Goal: Task Accomplishment & Management: Complete application form

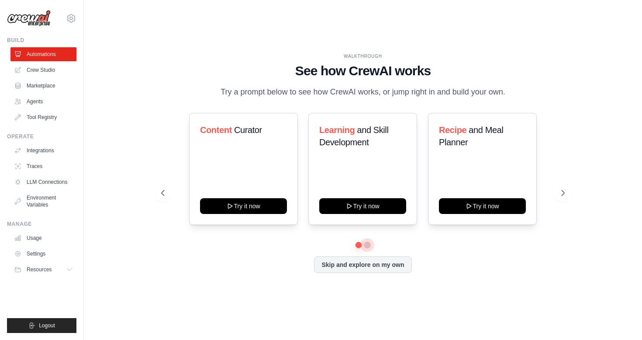
click at [368, 245] on button at bounding box center [367, 244] width 7 height 7
click at [358, 245] on button at bounding box center [359, 244] width 6 height 6
click at [368, 244] on button at bounding box center [367, 244] width 6 height 6
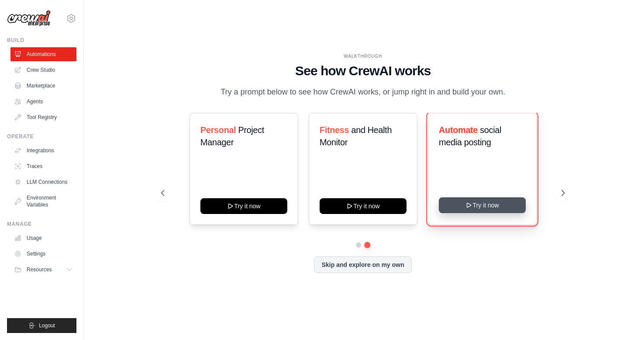
click at [468, 208] on icon at bounding box center [469, 204] width 7 height 7
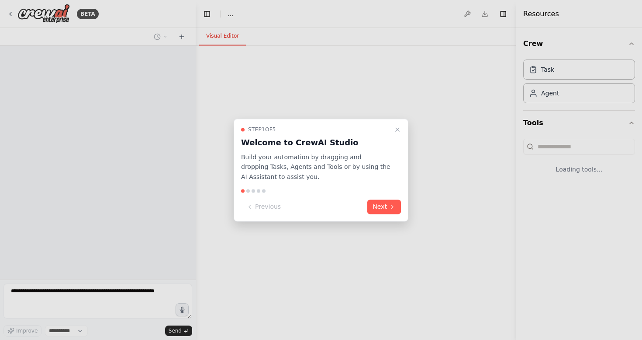
select select "****"
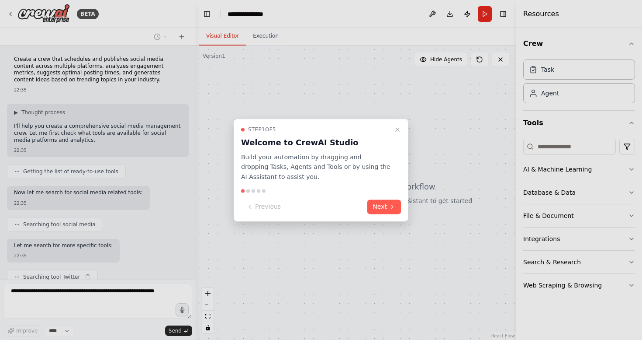
scroll to position [34, 0]
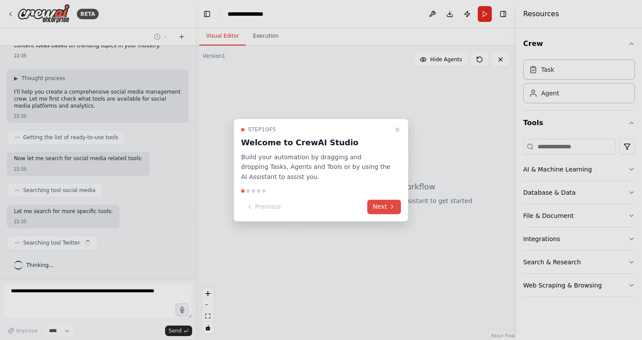
click at [387, 204] on button "Next" at bounding box center [385, 206] width 34 height 14
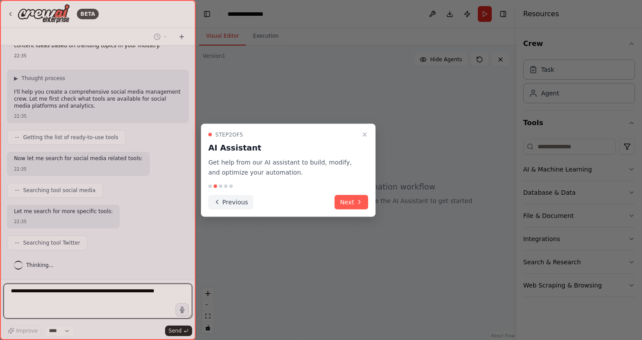
click at [238, 201] on button "Previous" at bounding box center [230, 201] width 45 height 14
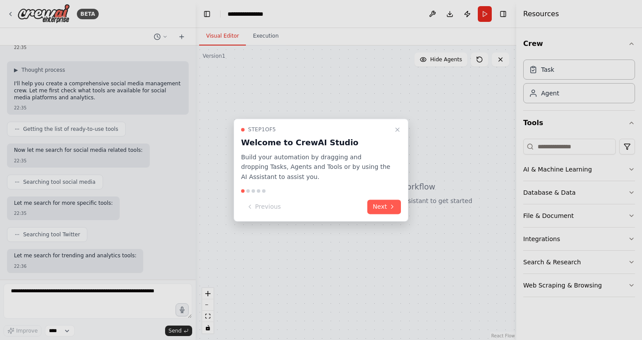
scroll to position [87, 0]
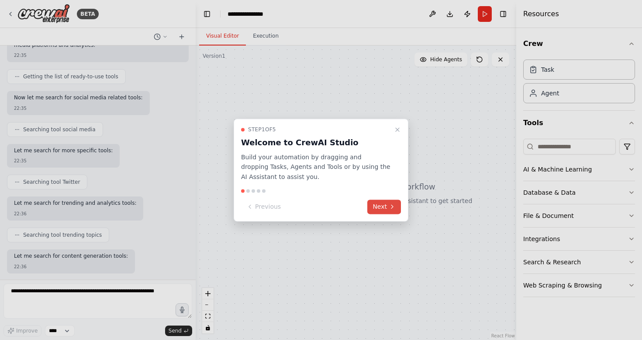
click at [375, 209] on button "Next" at bounding box center [385, 206] width 34 height 14
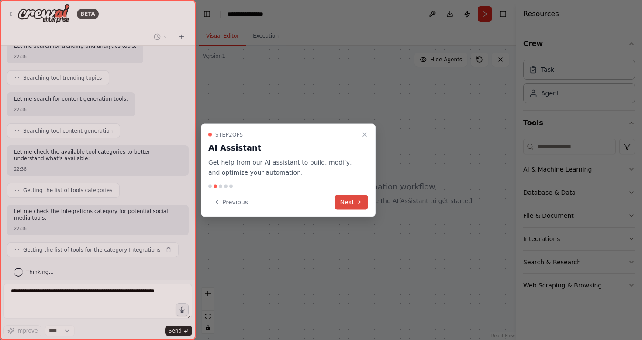
scroll to position [259, 0]
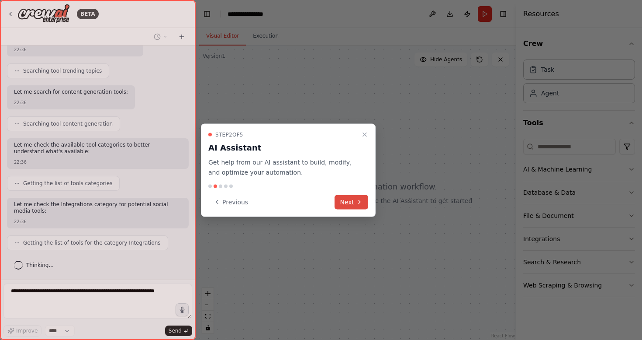
click at [353, 200] on button "Next" at bounding box center [352, 201] width 34 height 14
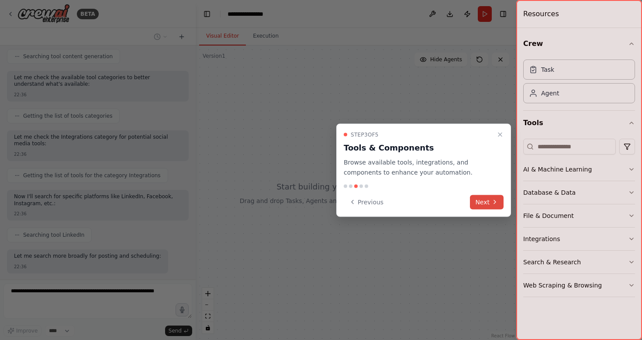
scroll to position [371, 0]
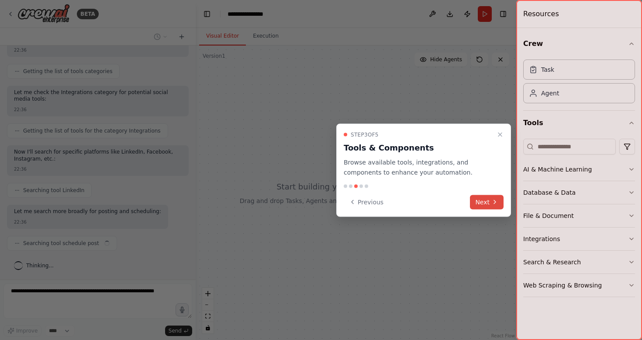
click at [491, 201] on button "Next" at bounding box center [487, 201] width 34 height 14
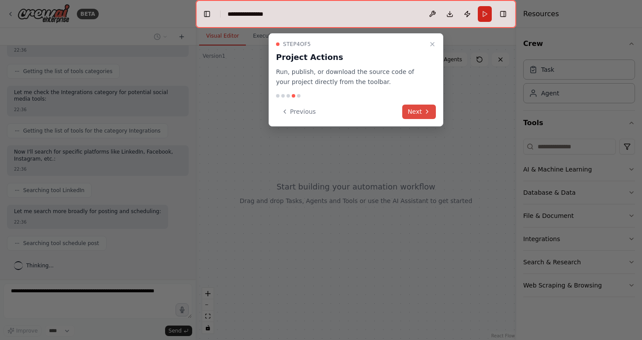
click at [415, 112] on button "Next" at bounding box center [419, 111] width 34 height 14
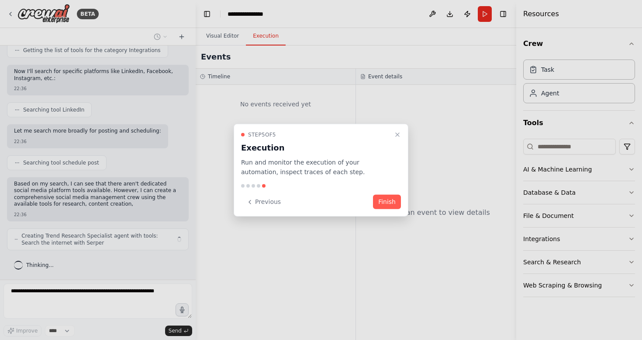
scroll to position [458, 0]
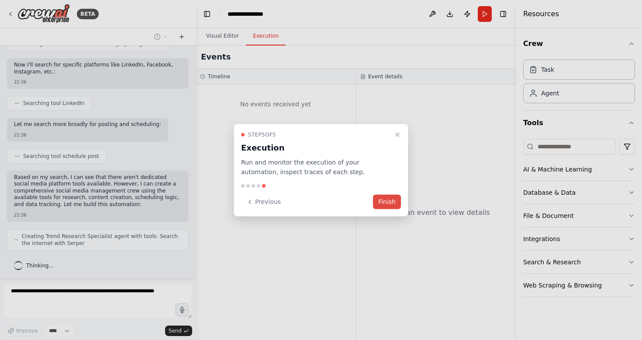
click at [388, 202] on button "Finish" at bounding box center [387, 201] width 28 height 14
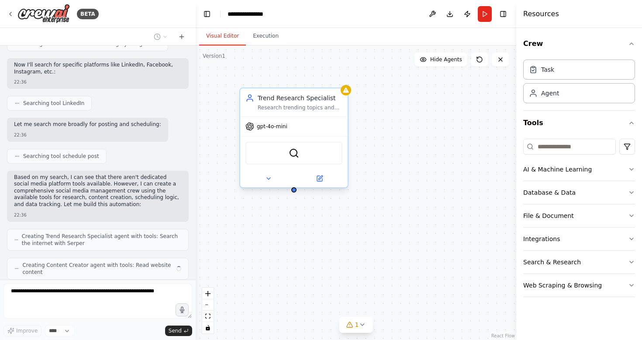
scroll to position [486, 0]
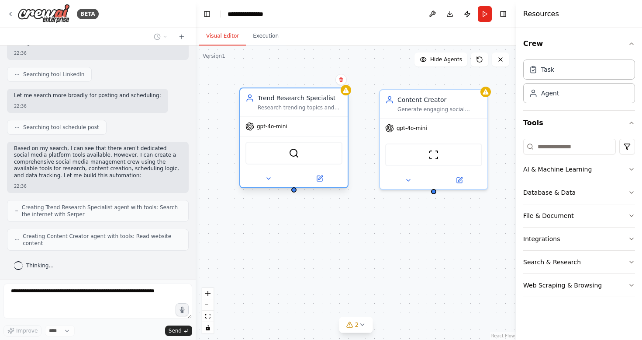
click at [302, 106] on div "Research trending topics and hashtags in the {industry} industry, analyze compe…" at bounding box center [300, 107] width 85 height 7
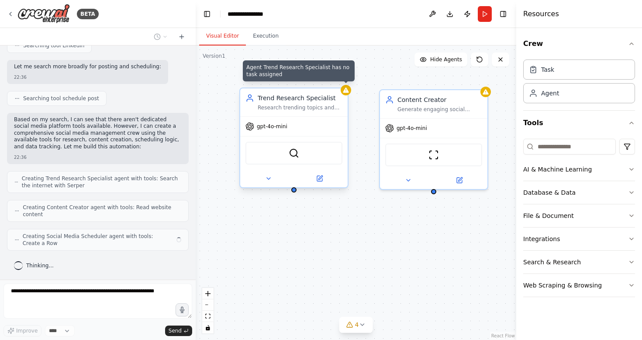
scroll to position [508, 0]
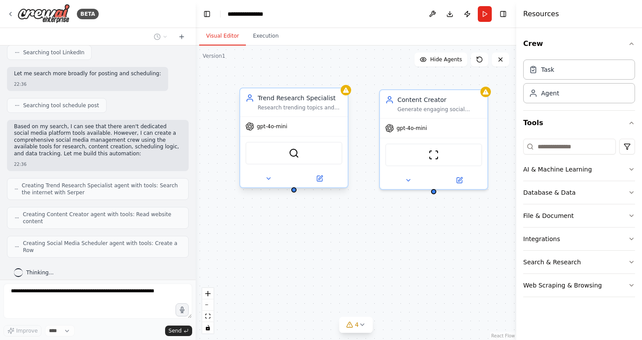
click at [321, 105] on div "Research trending topics and hashtags in the {industry} industry, analyze compe…" at bounding box center [300, 107] width 85 height 7
click at [557, 77] on div "Task" at bounding box center [580, 69] width 112 height 20
click at [307, 164] on div "SerperDevTool" at bounding box center [294, 153] width 108 height 34
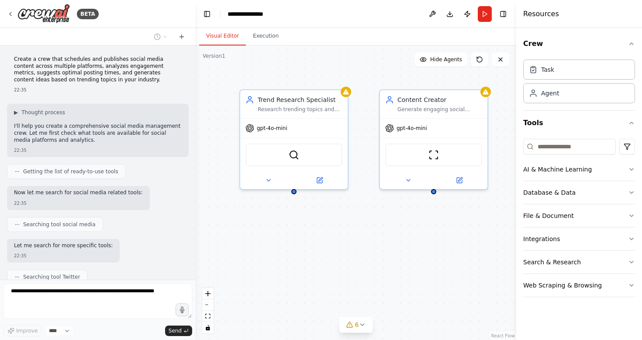
scroll to position [583, 0]
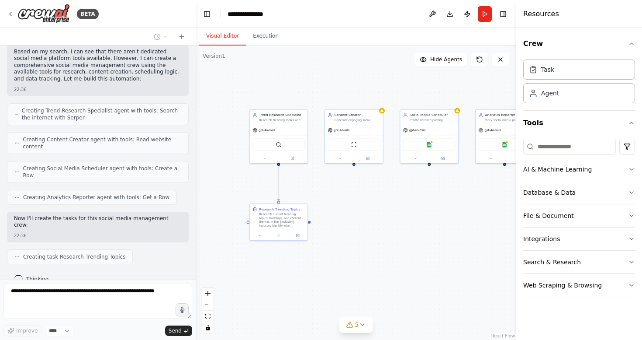
drag, startPoint x: 261, startPoint y: 222, endPoint x: 262, endPoint y: 165, distance: 56.8
click at [262, 165] on div ".deletable-edge-delete-btn { width: 20px; height: 20px; border: 0px solid #ffff…" at bounding box center [356, 192] width 321 height 294
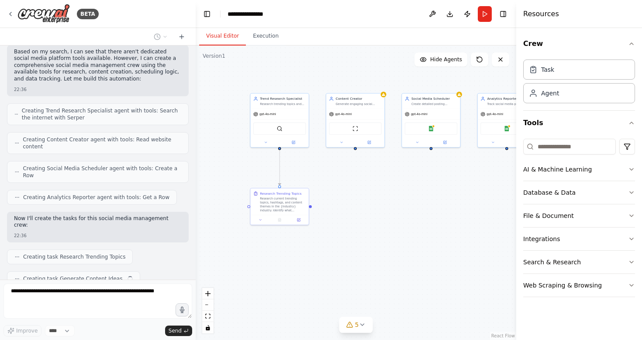
scroll to position [605, 0]
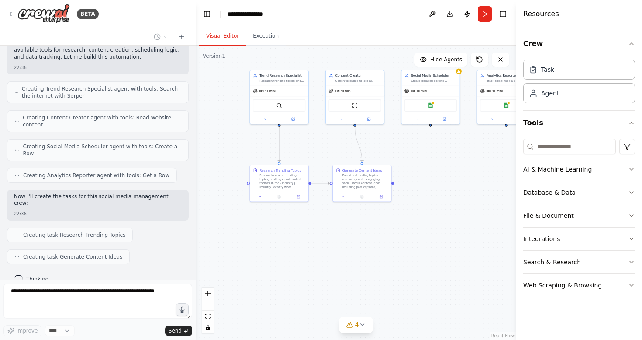
drag, startPoint x: 415, startPoint y: 188, endPoint x: 414, endPoint y: 165, distance: 23.2
click at [414, 165] on div ".deletable-edge-delete-btn { width: 20px; height: 20px; border: 0px solid #ffff…" at bounding box center [356, 192] width 321 height 294
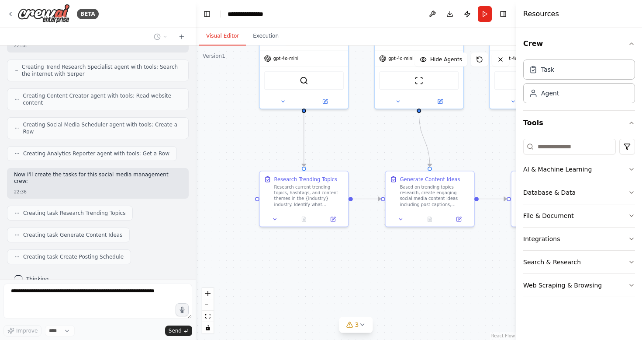
scroll to position [649, 0]
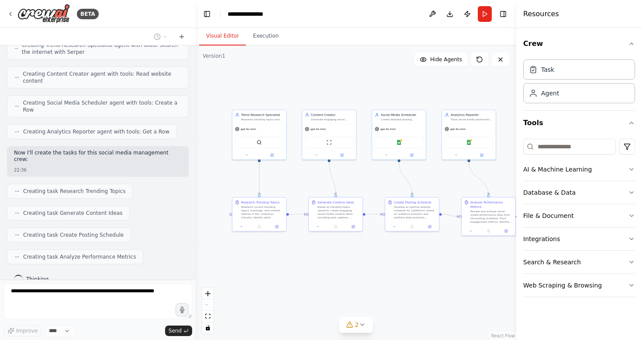
drag, startPoint x: 360, startPoint y: 255, endPoint x: 310, endPoint y: 253, distance: 49.4
click at [310, 253] on div ".deletable-edge-delete-btn { width: 20px; height: 20px; border: 0px solid #ffff…" at bounding box center [356, 192] width 321 height 294
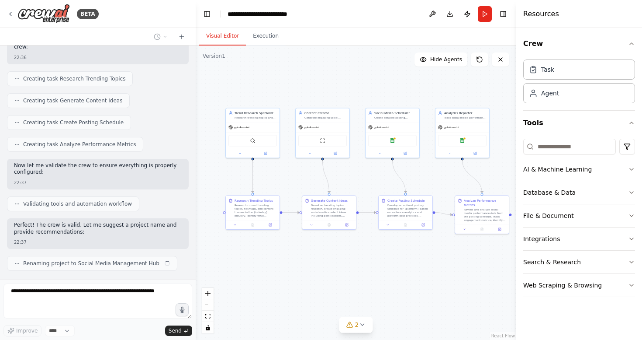
scroll to position [767, 0]
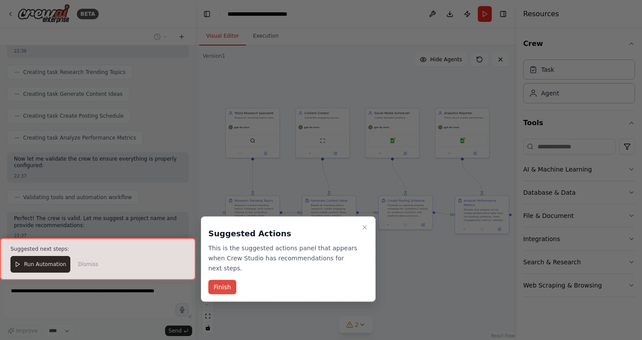
click at [228, 286] on button "Finish" at bounding box center [222, 287] width 28 height 14
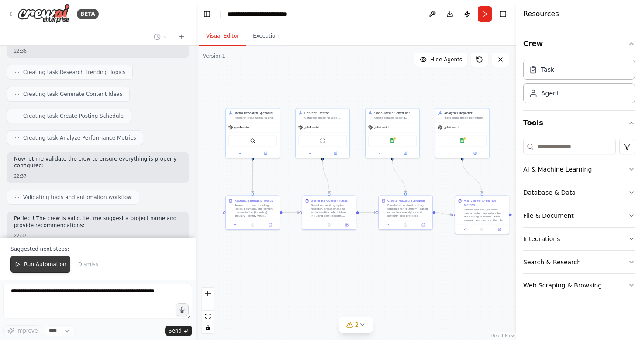
click at [49, 264] on span "Run Automation" at bounding box center [45, 263] width 42 height 7
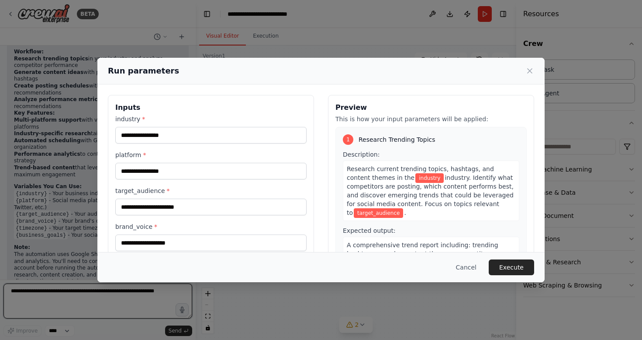
scroll to position [1090, 0]
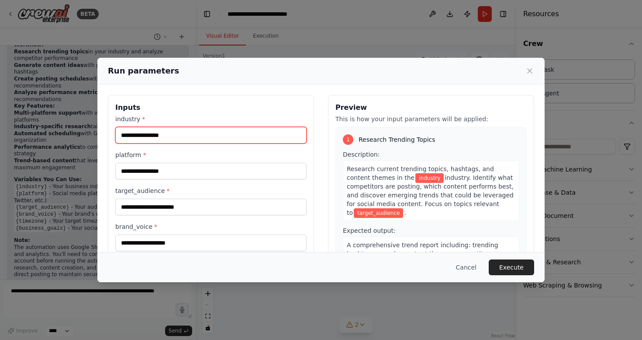
click at [198, 129] on input "industry *" at bounding box center [210, 135] width 191 height 17
type input "*********"
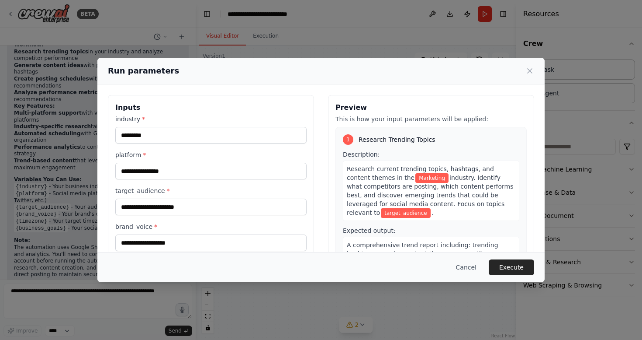
click at [228, 156] on label "platform *" at bounding box center [210, 154] width 191 height 9
click at [228, 163] on input "platform *" at bounding box center [210, 171] width 191 height 17
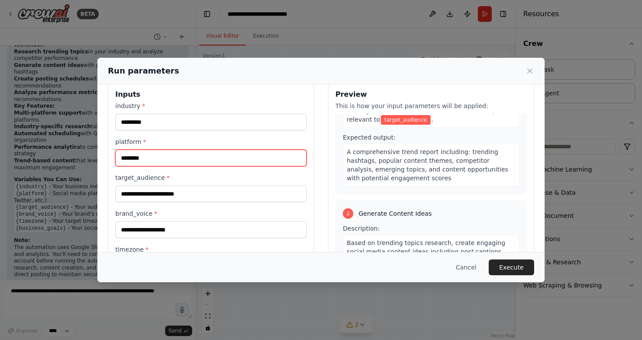
scroll to position [36, 0]
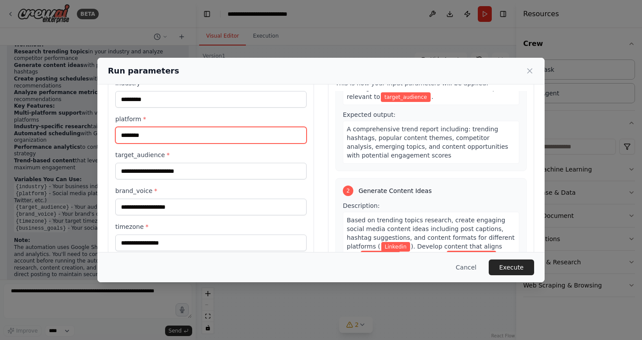
type input "********"
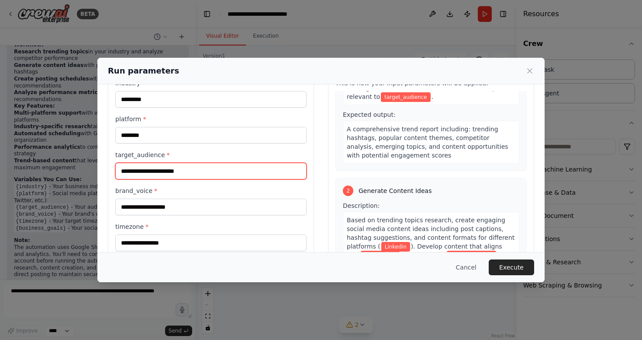
click at [219, 172] on input "target_audience *" at bounding box center [210, 171] width 191 height 17
click at [149, 154] on label "target_audience *" at bounding box center [210, 154] width 191 height 9
click at [149, 163] on input "target_audience *" at bounding box center [210, 171] width 191 height 17
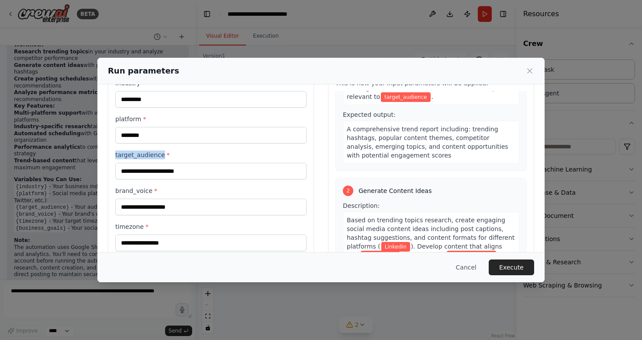
click at [149, 154] on label "target_audience *" at bounding box center [210, 154] width 191 height 9
click at [149, 163] on input "target_audience *" at bounding box center [210, 171] width 191 height 17
click at [149, 154] on label "target_audience *" at bounding box center [210, 154] width 191 height 9
click at [149, 163] on input "target_audience *" at bounding box center [210, 171] width 191 height 17
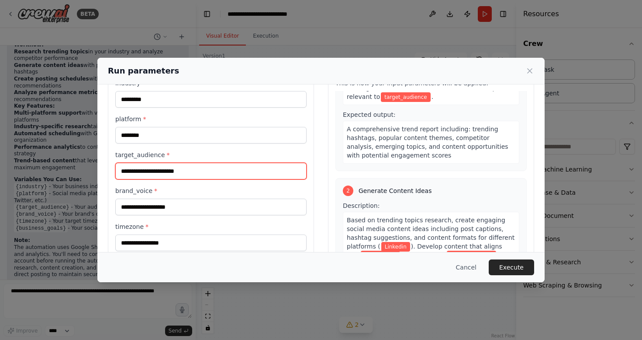
click at [165, 166] on input "target_audience *" at bounding box center [210, 171] width 191 height 17
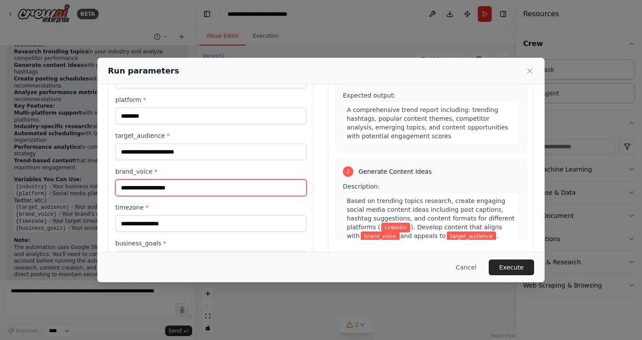
click at [195, 185] on input "brand_voice *" at bounding box center [210, 187] width 191 height 17
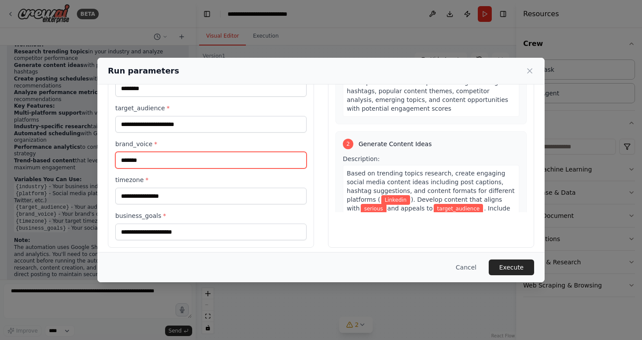
scroll to position [85, 0]
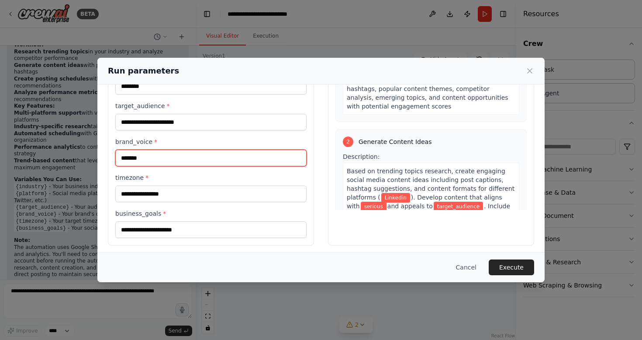
type input "*******"
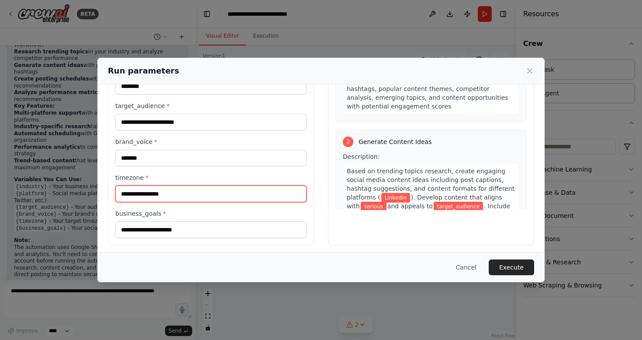
click at [196, 192] on input "timezone *" at bounding box center [210, 193] width 191 height 17
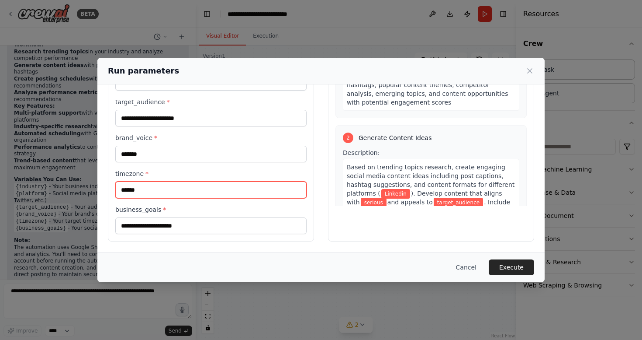
type input "******"
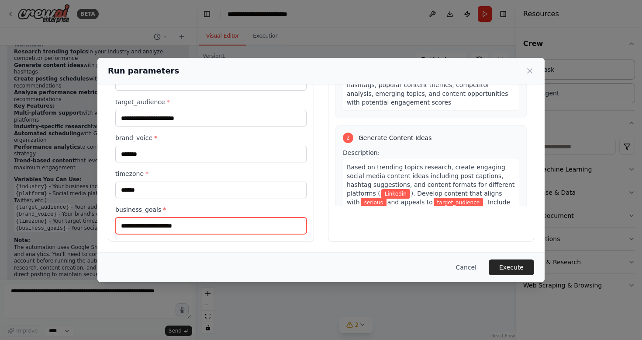
click at [201, 223] on input "business_goals *" at bounding box center [210, 225] width 191 height 17
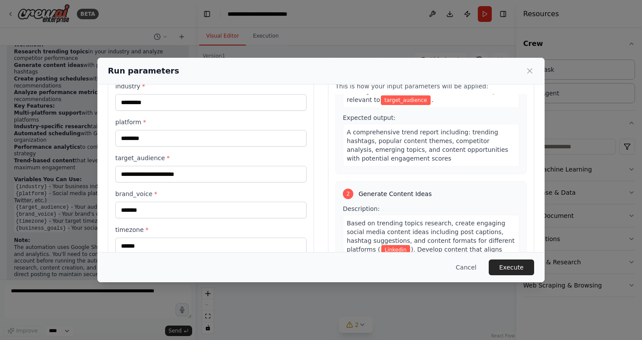
scroll to position [36, 0]
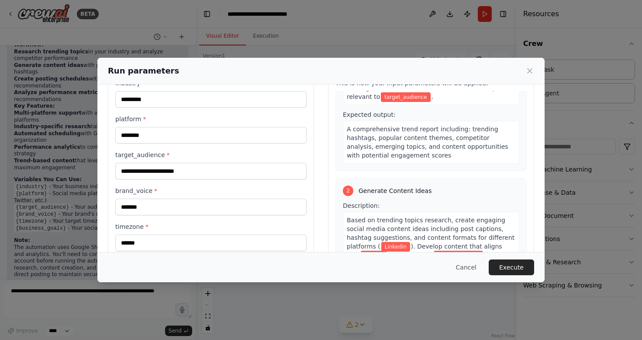
type input "**********"
click at [207, 169] on input "target_audience *" at bounding box center [210, 171] width 191 height 17
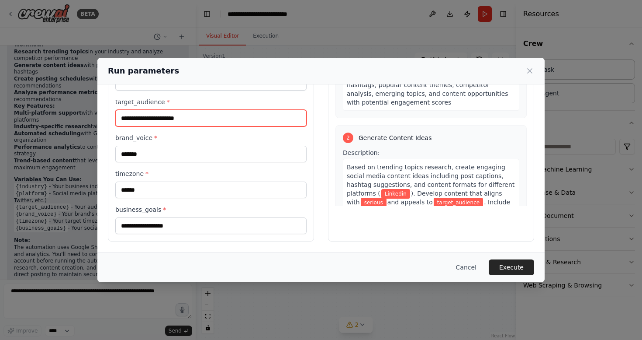
scroll to position [100, 0]
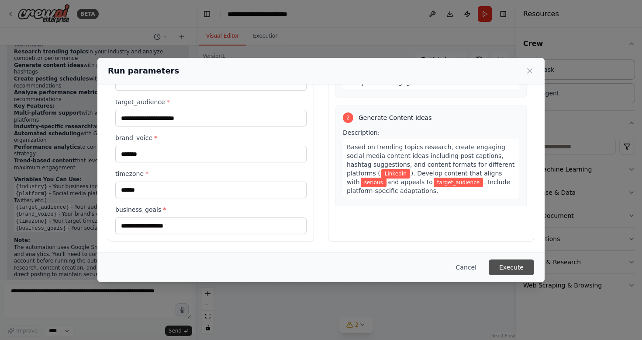
click at [513, 266] on button "Execute" at bounding box center [511, 267] width 45 height 16
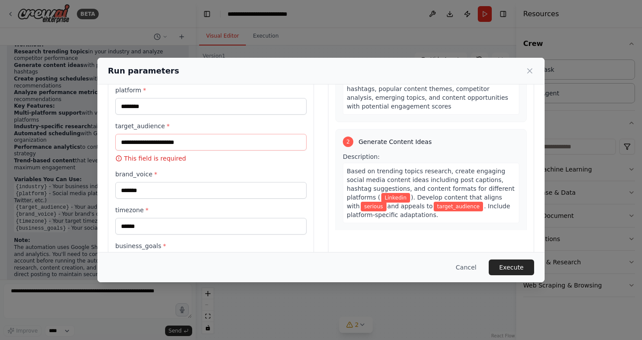
scroll to position [59, 0]
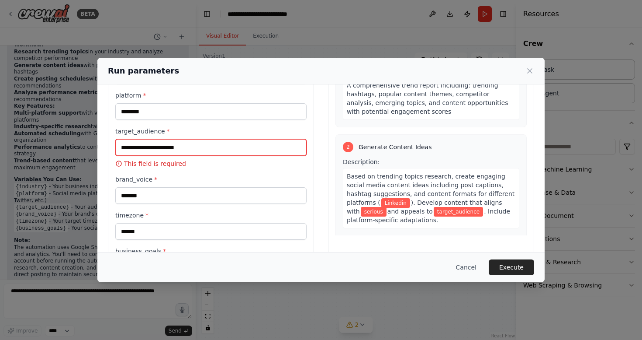
click at [204, 150] on input "target_audience *" at bounding box center [210, 147] width 191 height 17
paste input "**********"
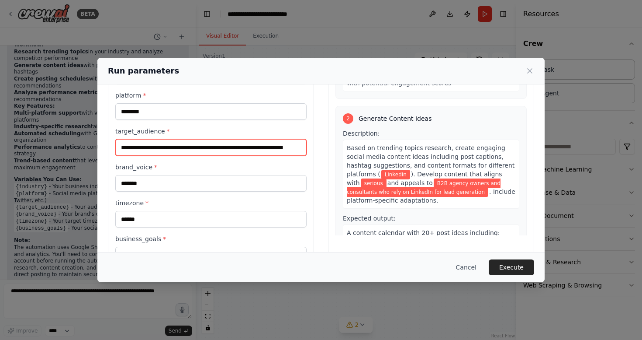
scroll to position [138, 0]
type input "**********"
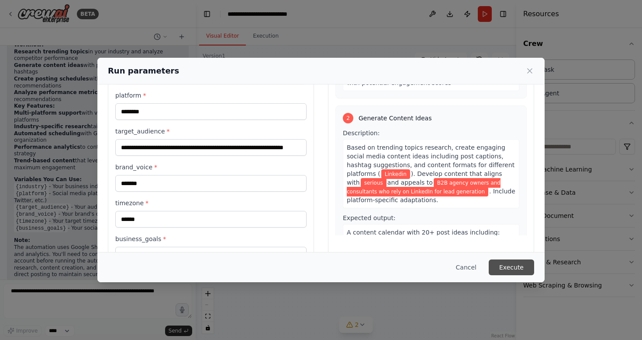
click at [510, 268] on button "Execute" at bounding box center [511, 267] width 45 height 16
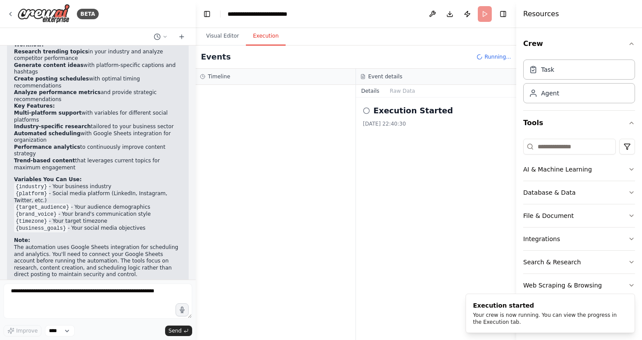
click at [276, 42] on button "Execution" at bounding box center [266, 36] width 40 height 18
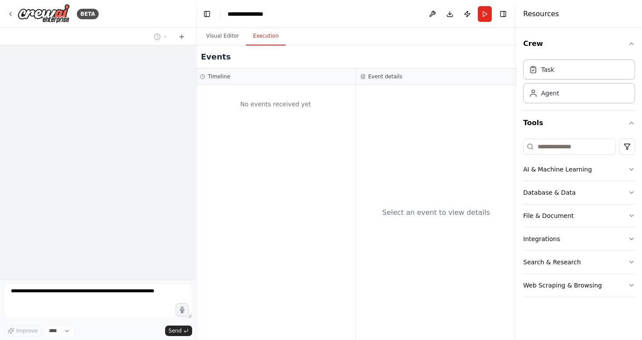
click at [259, 36] on button "Execution" at bounding box center [266, 36] width 40 height 18
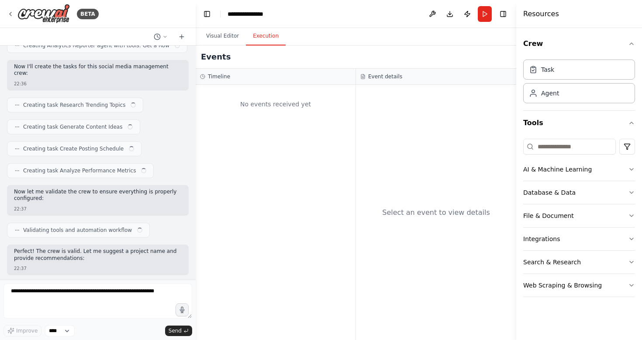
scroll to position [728, 0]
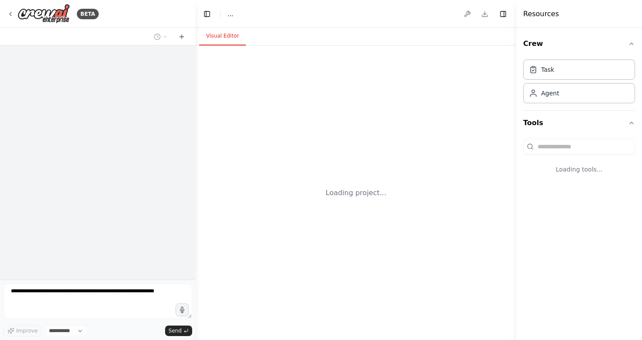
select select "****"
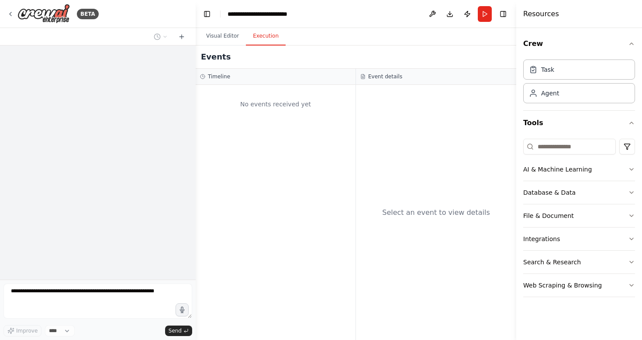
click at [266, 36] on button "Execution" at bounding box center [266, 36] width 40 height 18
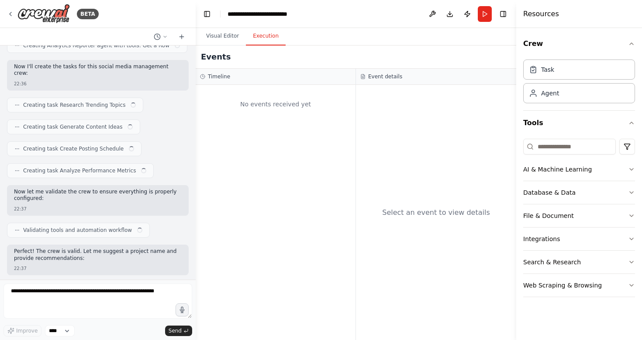
scroll to position [728, 0]
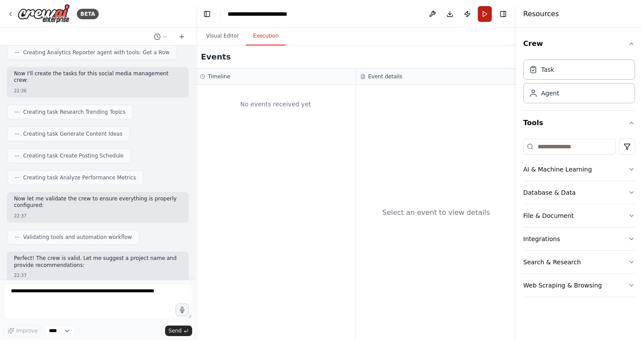
click at [484, 19] on button "Run" at bounding box center [485, 14] width 14 height 16
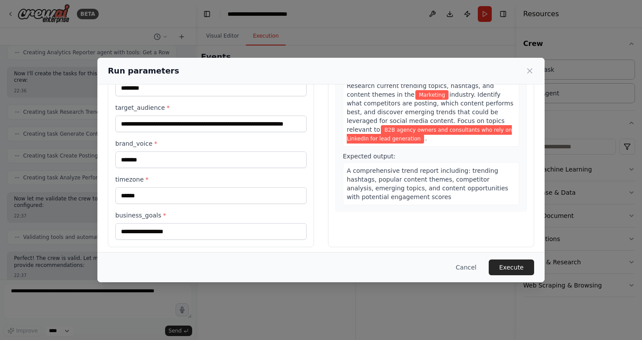
scroll to position [89, 0]
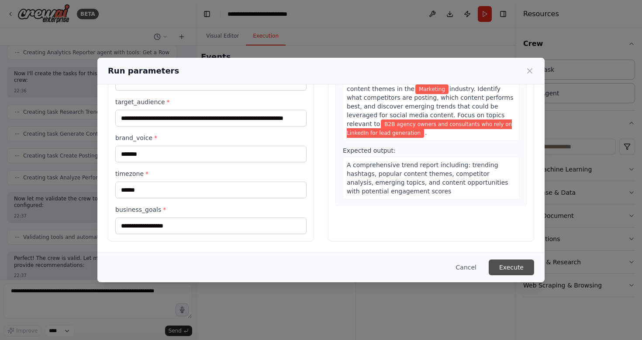
click at [524, 268] on button "Execute" at bounding box center [511, 267] width 45 height 16
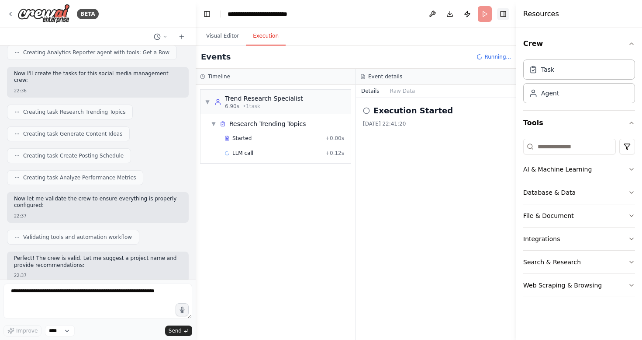
click at [507, 14] on button "Toggle Right Sidebar" at bounding box center [503, 14] width 12 height 12
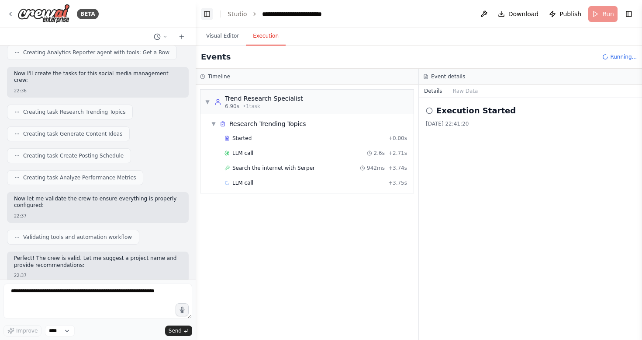
click at [204, 17] on button "Toggle Left Sidebar" at bounding box center [207, 14] width 12 height 12
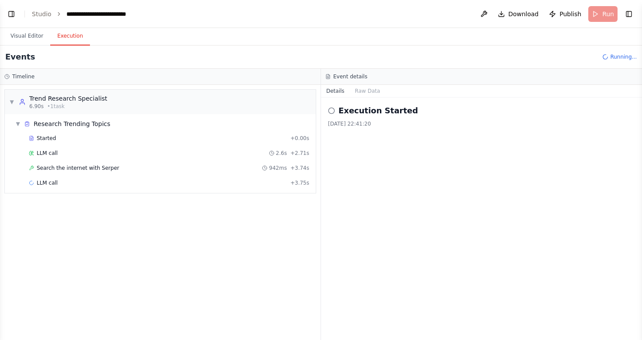
click at [282, 17] on header "**********" at bounding box center [321, 14] width 642 height 28
click at [115, 166] on div "Search the internet with Serper 942ms + 3.74s" at bounding box center [169, 167] width 281 height 7
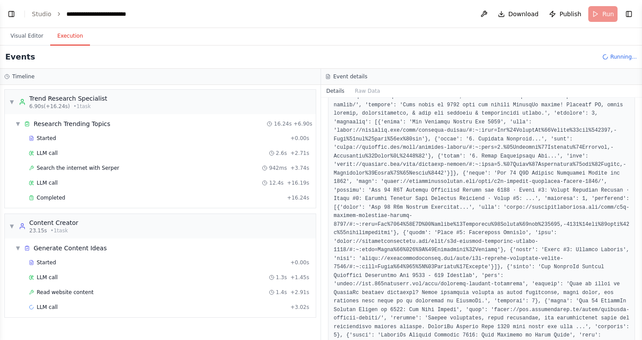
scroll to position [214, 0]
click at [132, 181] on div "LLM call 12.4s + 16.19s" at bounding box center [169, 182] width 281 height 7
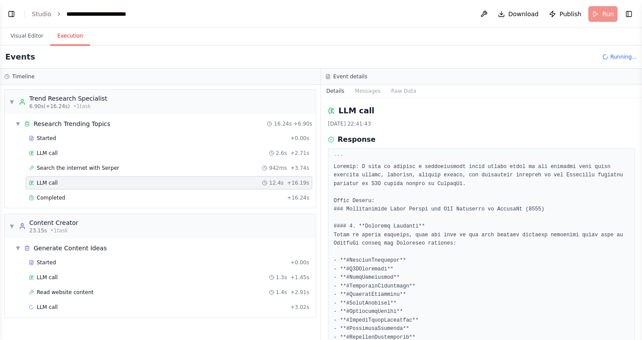
click at [360, 114] on h2 "LLM call" at bounding box center [357, 110] width 36 height 12
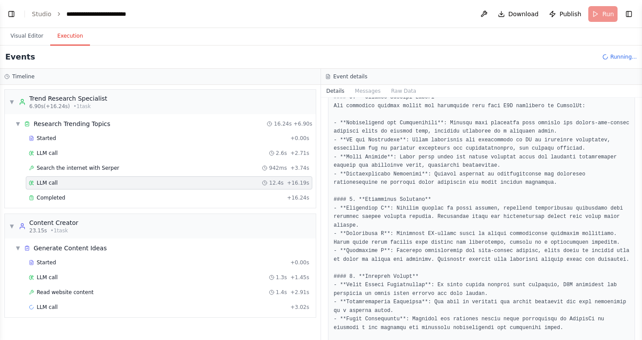
scroll to position [319, 0]
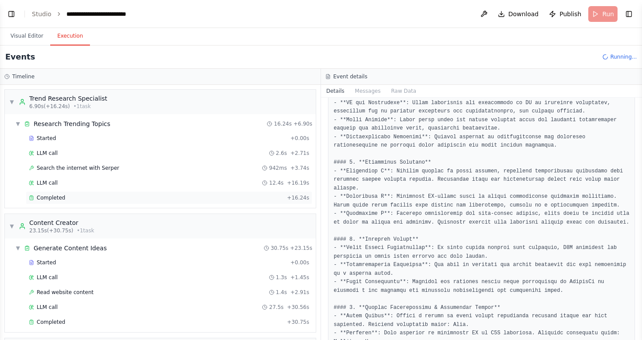
click at [202, 199] on div "Completed" at bounding box center [156, 197] width 255 height 7
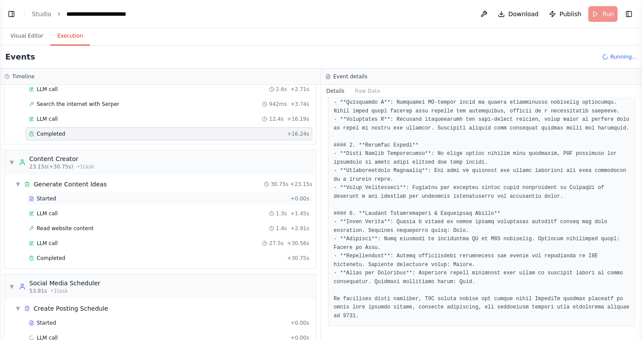
scroll to position [82, 0]
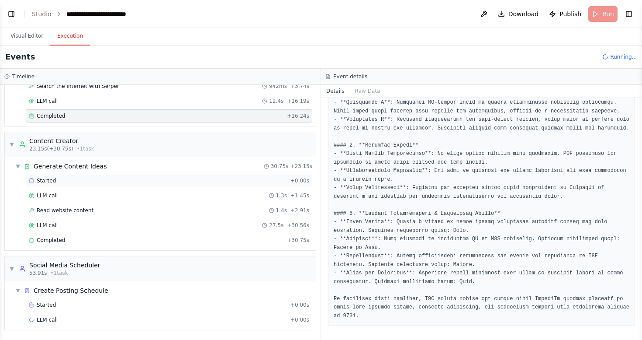
click at [159, 181] on div "Started" at bounding box center [158, 180] width 258 height 7
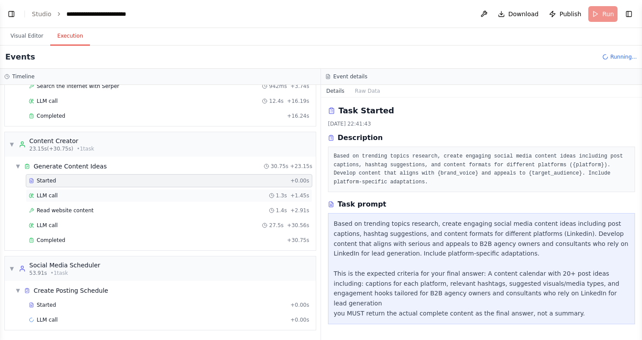
click at [219, 198] on div "LLM call 1.3s + 1.45s" at bounding box center [169, 195] width 281 height 7
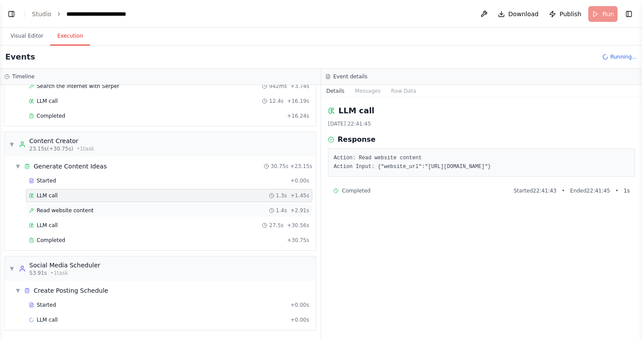
click at [198, 213] on div "Read website content 1.4s + 2.91s" at bounding box center [169, 210] width 281 height 7
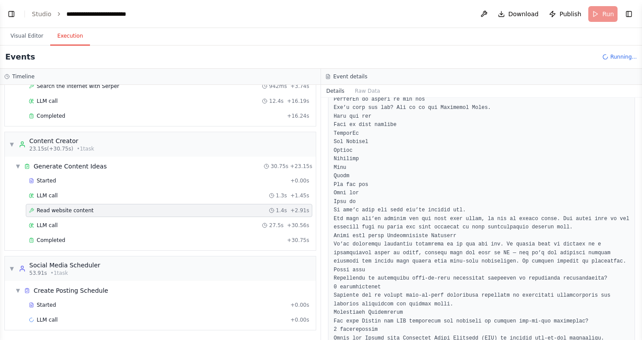
scroll to position [312, 0]
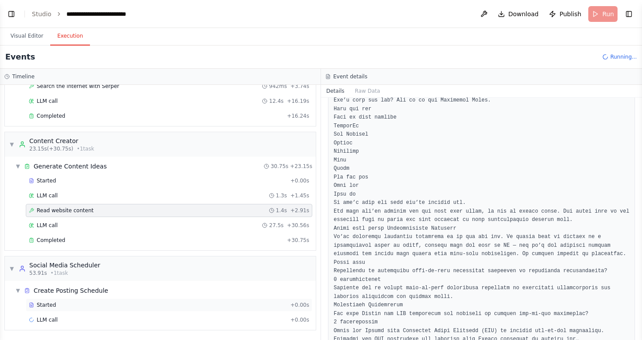
click at [170, 298] on div "Started + 0.00s" at bounding box center [169, 304] width 287 height 13
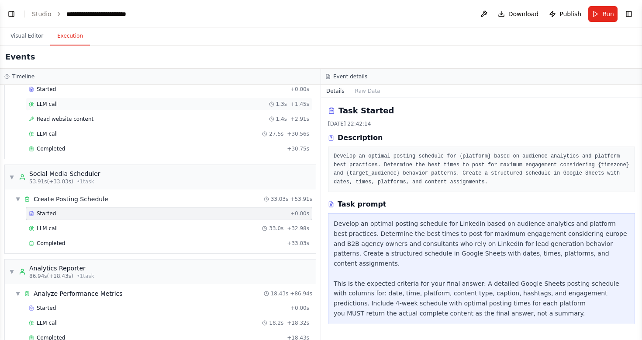
scroll to position [191, 0]
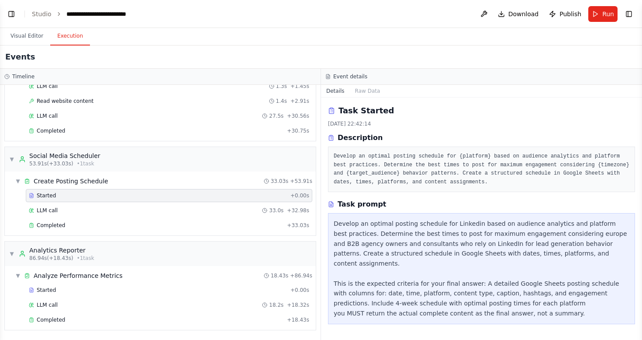
click at [205, 217] on div "Started + 0.00s LLM call 33.0s + 32.98s Completed + 33.03s" at bounding box center [164, 211] width 304 height 45
click at [205, 212] on div "LLM call 33.0s + 32.98s" at bounding box center [169, 210] width 281 height 7
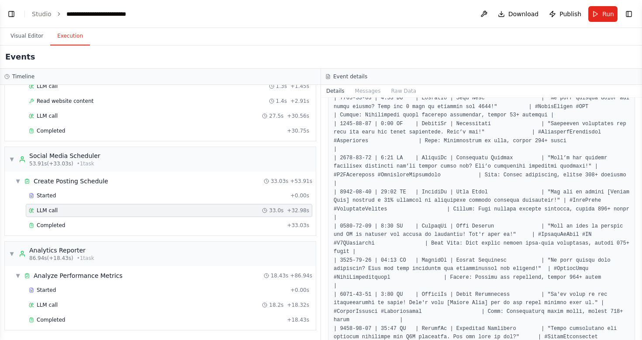
scroll to position [354, 0]
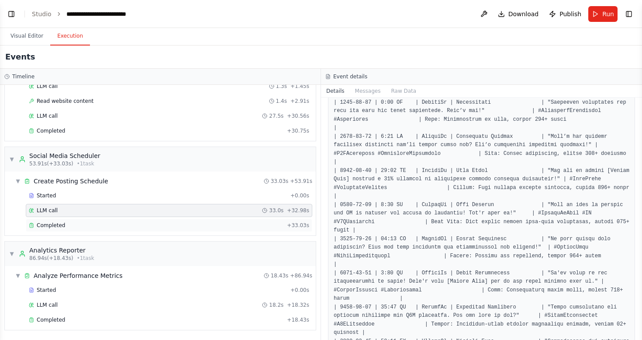
click at [186, 228] on div "Completed" at bounding box center [156, 225] width 255 height 7
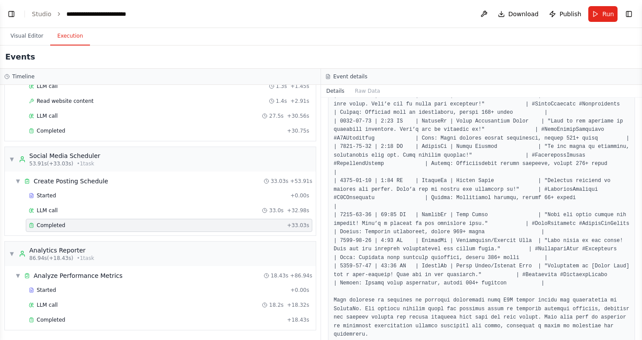
scroll to position [643, 0]
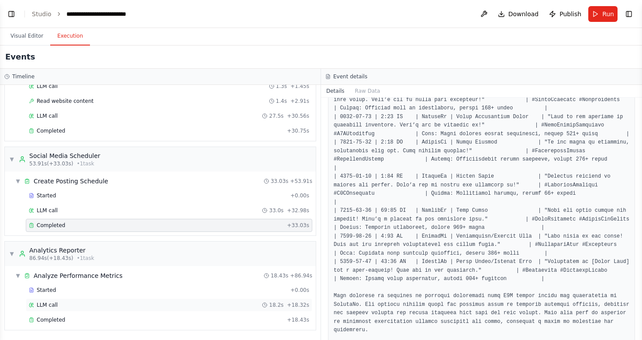
click at [149, 303] on div "LLM call 18.2s + 18.32s" at bounding box center [169, 304] width 281 height 7
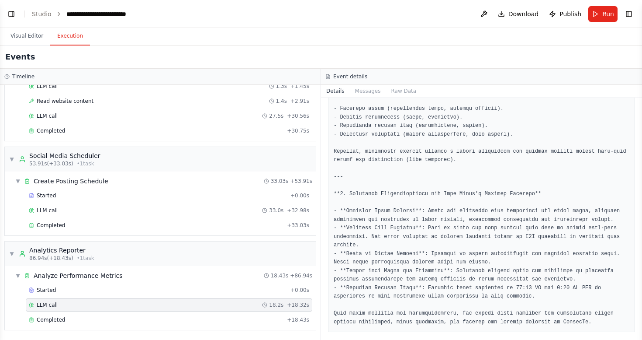
scroll to position [603, 0]
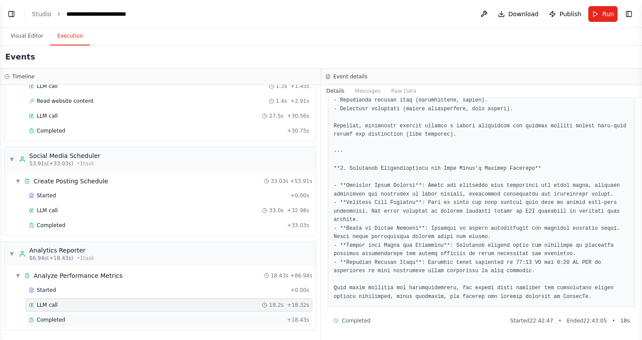
click at [163, 316] on div "Completed" at bounding box center [156, 319] width 255 height 7
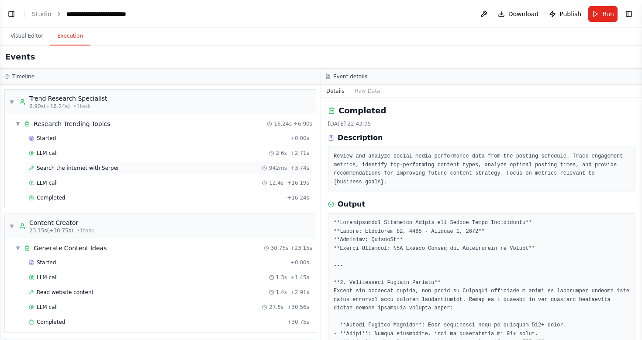
scroll to position [191, 0]
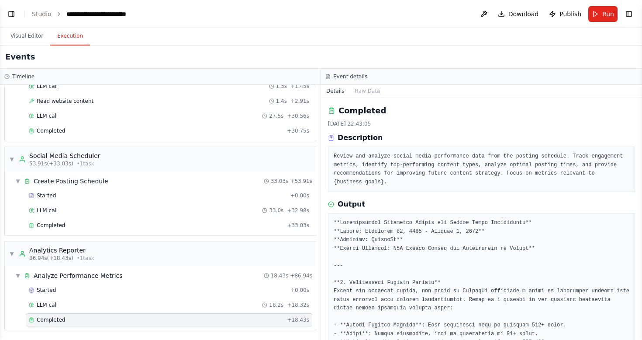
click at [183, 315] on div "Completed + 18.43s" at bounding box center [169, 319] width 287 height 13
click at [523, 12] on span "Download" at bounding box center [524, 14] width 31 height 9
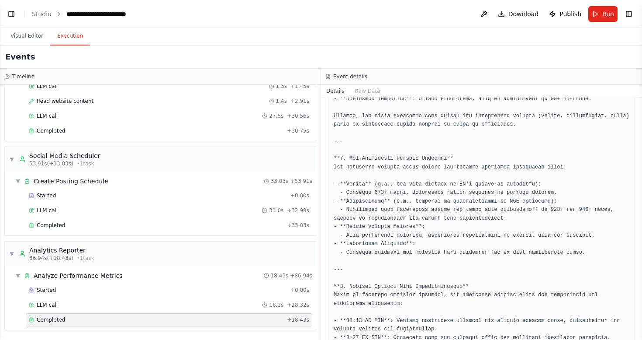
scroll to position [307, 0]
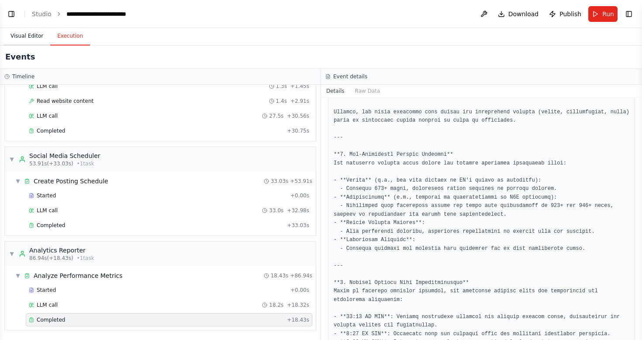
click at [37, 35] on button "Visual Editor" at bounding box center [26, 36] width 47 height 18
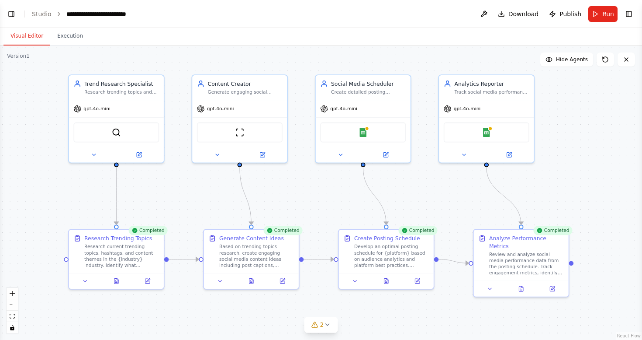
drag, startPoint x: 187, startPoint y: 222, endPoint x: 197, endPoint y: 194, distance: 29.7
click at [197, 194] on div ".deletable-edge-delete-btn { width: 20px; height: 20px; border: 0px solid #ffff…" at bounding box center [321, 192] width 642 height 294
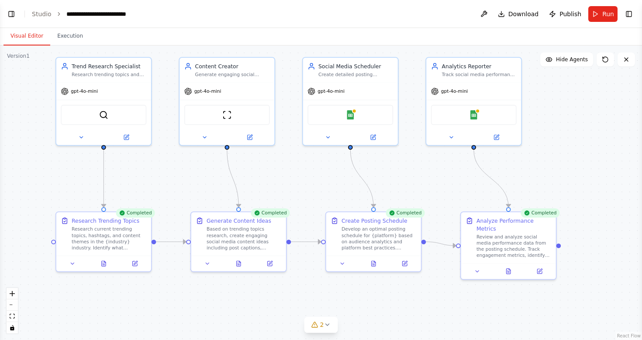
drag, startPoint x: 197, startPoint y: 194, endPoint x: 183, endPoint y: 180, distance: 19.8
click at [183, 180] on div ".deletable-edge-delete-btn { width: 20px; height: 20px; border: 0px solid #ffff…" at bounding box center [321, 192] width 642 height 294
click at [204, 141] on div at bounding box center [227, 135] width 95 height 15
click at [204, 137] on icon at bounding box center [204, 135] width 6 height 6
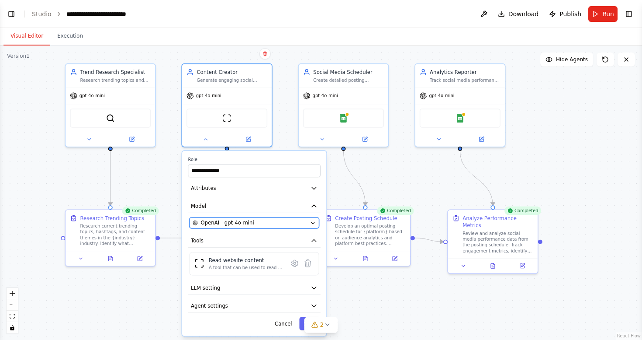
click at [253, 225] on div "OpenAI - gpt-4o-mini" at bounding box center [250, 222] width 114 height 7
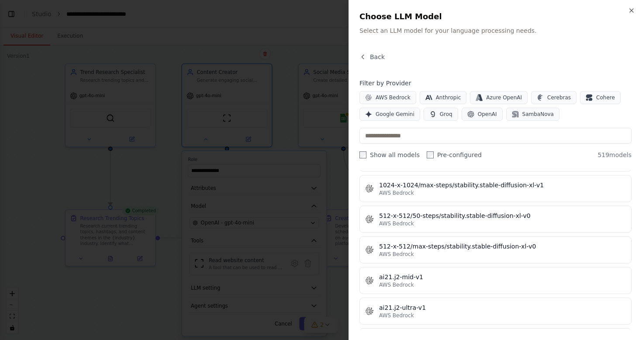
scroll to position [341, 0]
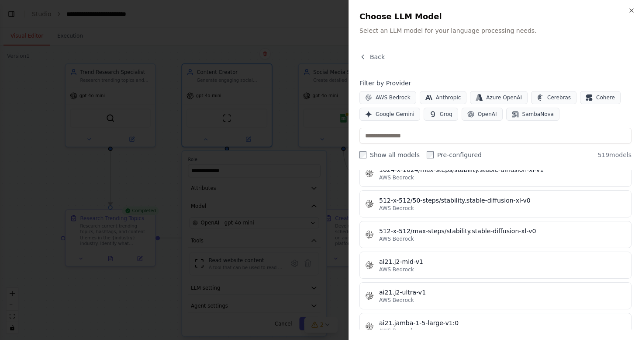
click at [632, 14] on div "Close Choose LLM Model Select an LLM model for your language processing needs. …" at bounding box center [496, 170] width 294 height 340
click at [634, 12] on icon "button" at bounding box center [631, 10] width 7 height 7
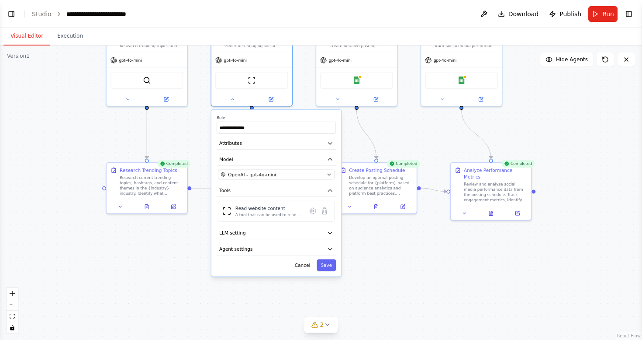
drag, startPoint x: 182, startPoint y: 169, endPoint x: 201, endPoint y: 127, distance: 45.6
click at [201, 127] on div ".deletable-edge-delete-btn { width: 20px; height: 20px; border: 0px solid #ffff…" at bounding box center [321, 192] width 642 height 294
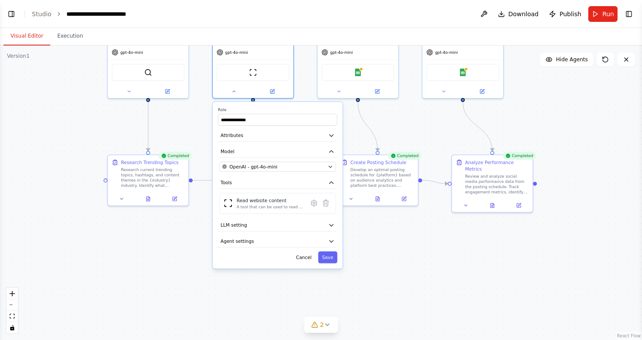
drag, startPoint x: 207, startPoint y: 261, endPoint x: 189, endPoint y: 253, distance: 19.7
click at [189, 253] on div ".deletable-edge-delete-btn { width: 20px; height: 20px; border: 0px solid #ffff…" at bounding box center [321, 192] width 642 height 294
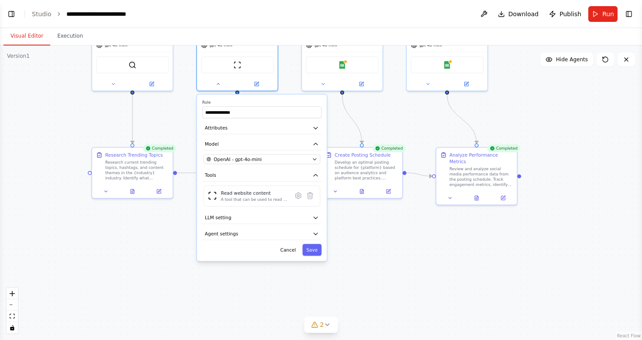
scroll to position [735, 0]
select select "****"
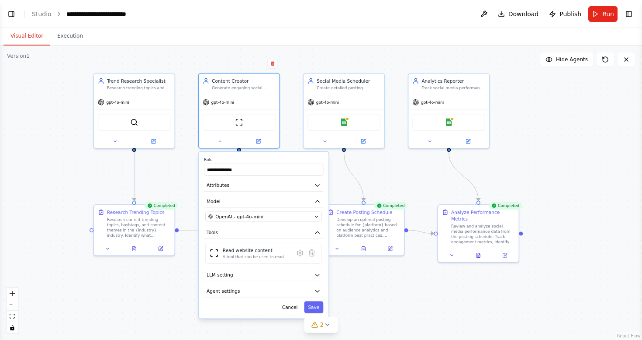
drag, startPoint x: 55, startPoint y: 136, endPoint x: 69, endPoint y: 223, distance: 88.2
click at [69, 223] on div ".deletable-edge-delete-btn { width: 20px; height: 20px; border: 0px solid #ffff…" at bounding box center [321, 192] width 642 height 294
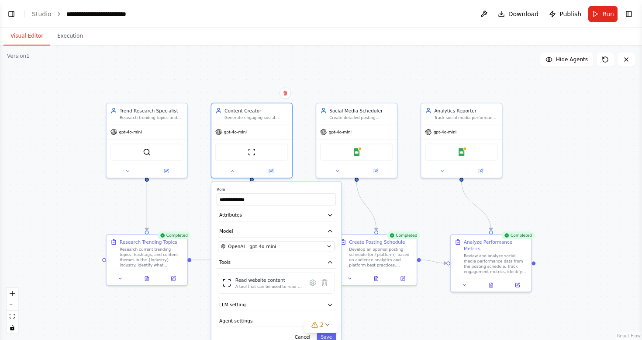
click at [92, 207] on div ".deletable-edge-delete-btn { width: 20px; height: 20px; border: 0px solid #ffff…" at bounding box center [321, 192] width 642 height 294
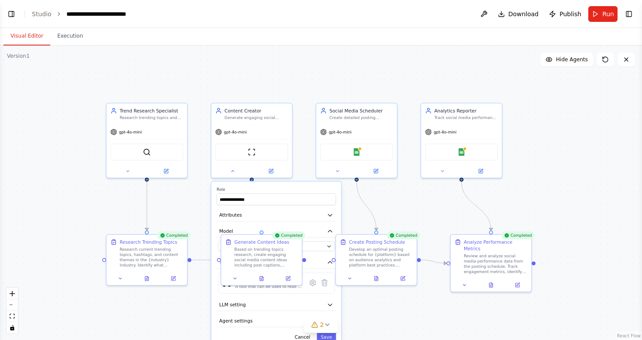
click at [92, 207] on div ".deletable-edge-delete-btn { width: 20px; height: 20px; border: 0px solid #ffff…" at bounding box center [321, 192] width 642 height 294
click at [189, 206] on div ".deletable-edge-delete-btn { width: 20px; height: 20px; border: 0px solid #ffff…" at bounding box center [321, 192] width 642 height 294
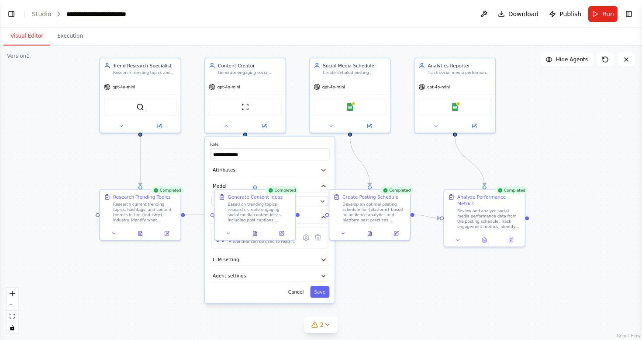
drag, startPoint x: 189, startPoint y: 206, endPoint x: 182, endPoint y: 161, distance: 45.9
click at [182, 161] on div ".deletable-edge-delete-btn { width: 20px; height: 20px; border: 0px solid #ffff…" at bounding box center [321, 192] width 642 height 294
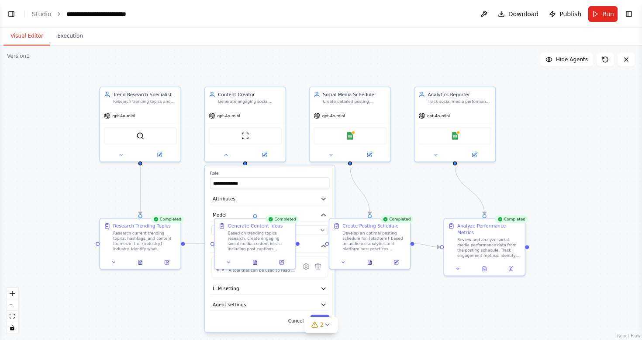
drag, startPoint x: 302, startPoint y: 70, endPoint x: 306, endPoint y: 125, distance: 54.8
click at [306, 125] on div ".deletable-edge-delete-btn { width: 20px; height: 20px; border: 0px solid #ffff…" at bounding box center [321, 192] width 642 height 294
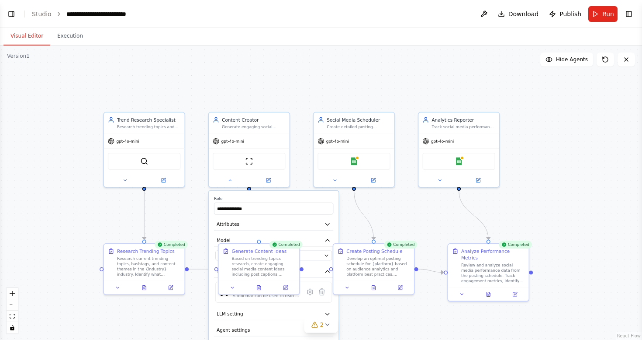
click at [298, 104] on div ".deletable-edge-delete-btn { width: 20px; height: 20px; border: 0px solid #ffff…" at bounding box center [321, 192] width 642 height 294
click at [230, 180] on icon at bounding box center [229, 178] width 5 height 5
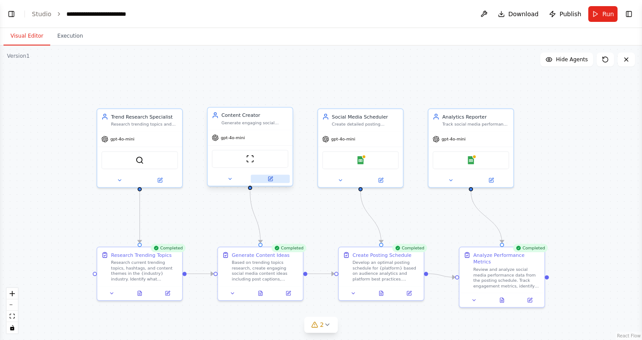
click at [270, 179] on icon at bounding box center [271, 178] width 3 height 3
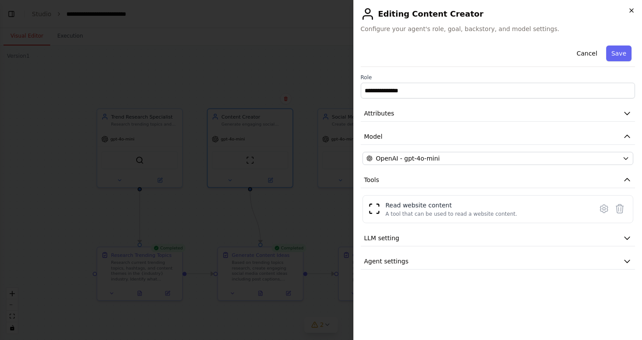
click at [629, 14] on icon "button" at bounding box center [631, 10] width 7 height 7
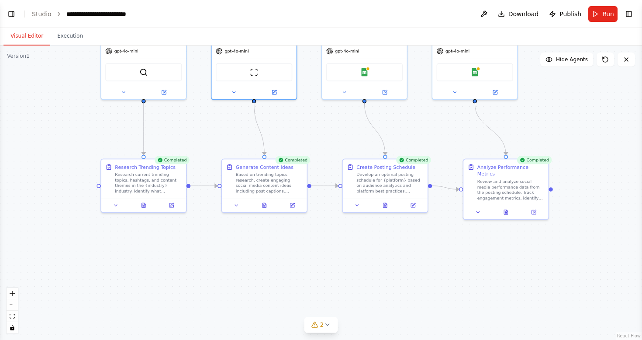
drag, startPoint x: 305, startPoint y: 219, endPoint x: 312, endPoint y: 118, distance: 101.1
click at [312, 118] on div ".deletable-edge-delete-btn { width: 20px; height: 20px; border: 0px solid #ffff…" at bounding box center [321, 192] width 642 height 294
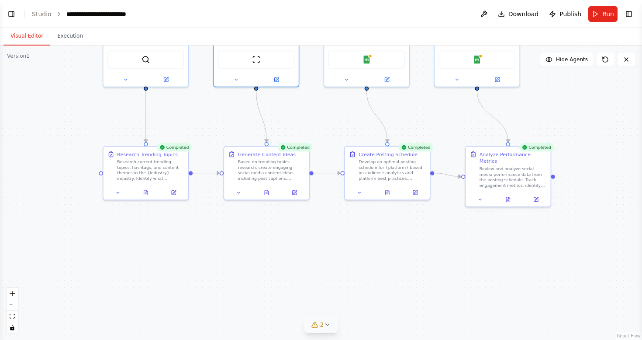
click at [323, 326] on span "2" at bounding box center [322, 324] width 4 height 9
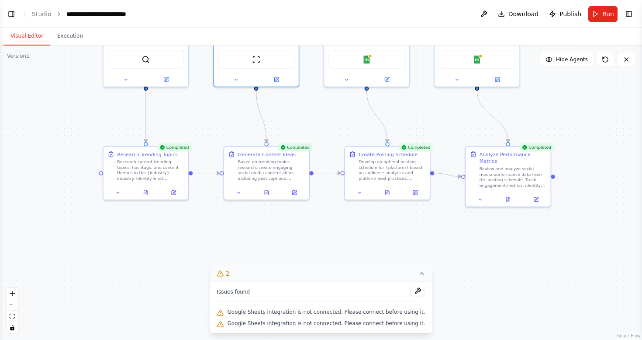
click at [418, 273] on icon at bounding box center [421, 273] width 7 height 7
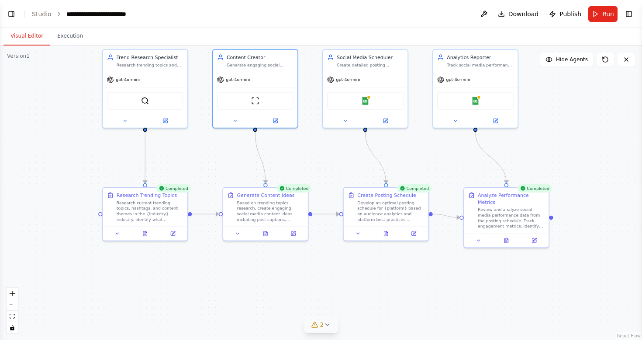
drag, startPoint x: 355, startPoint y: 213, endPoint x: 370, endPoint y: 273, distance: 61.7
click at [370, 273] on div ".deletable-edge-delete-btn { width: 20px; height: 20px; border: 0px solid #ffff…" at bounding box center [321, 192] width 642 height 294
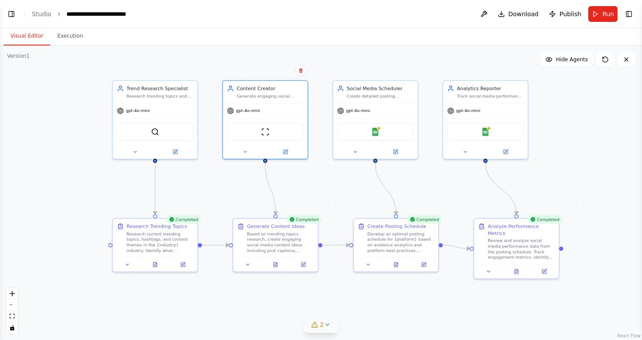
drag, startPoint x: 336, startPoint y: 181, endPoint x: 330, endPoint y: 193, distance: 13.3
click at [330, 193] on div ".deletable-edge-delete-btn { width: 20px; height: 20px; border: 0px solid #ffff…" at bounding box center [321, 192] width 642 height 294
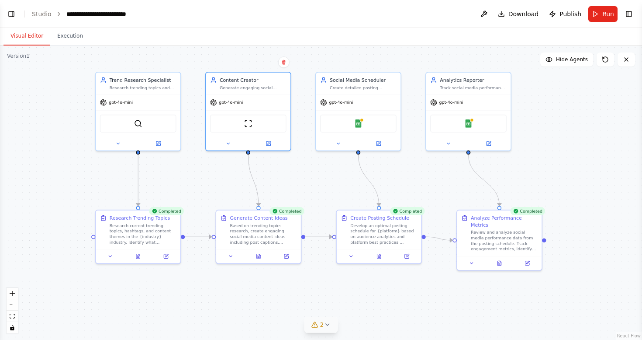
drag, startPoint x: 338, startPoint y: 205, endPoint x: 306, endPoint y: 188, distance: 36.0
click at [306, 188] on div ".deletable-edge-delete-btn { width: 20px; height: 20px; border: 0px solid #ffff…" at bounding box center [321, 192] width 642 height 294
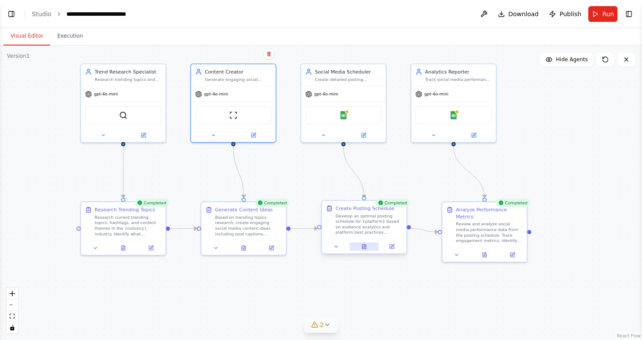
click at [367, 250] on button at bounding box center [364, 246] width 29 height 8
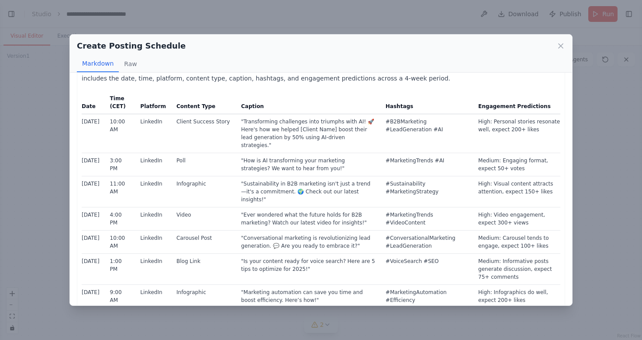
scroll to position [0, 0]
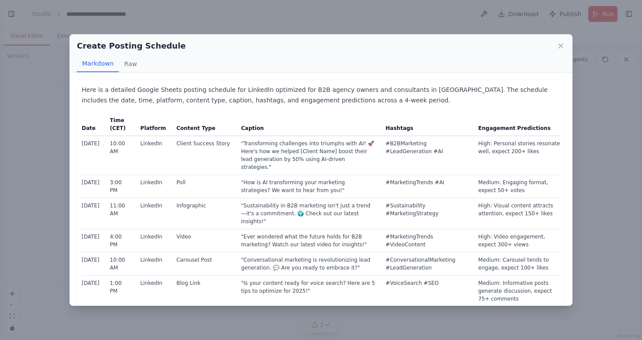
click at [268, 30] on div "Create Posting Schedule Markdown Raw Here is a detailed Google Sheets posting s…" at bounding box center [321, 170] width 642 height 340
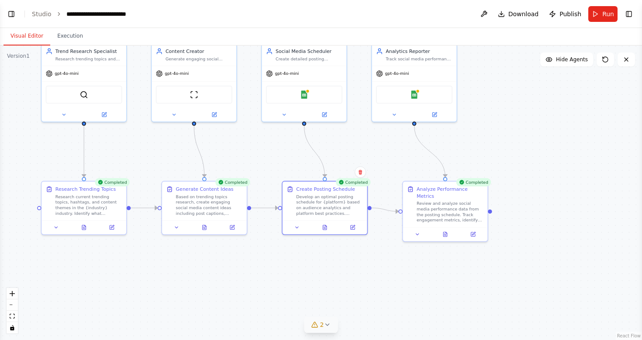
drag, startPoint x: 330, startPoint y: 189, endPoint x: 284, endPoint y: 163, distance: 51.9
click at [284, 163] on div ".deletable-edge-delete-btn { width: 20px; height: 20px; border: 0px solid #ffff…" at bounding box center [321, 192] width 642 height 294
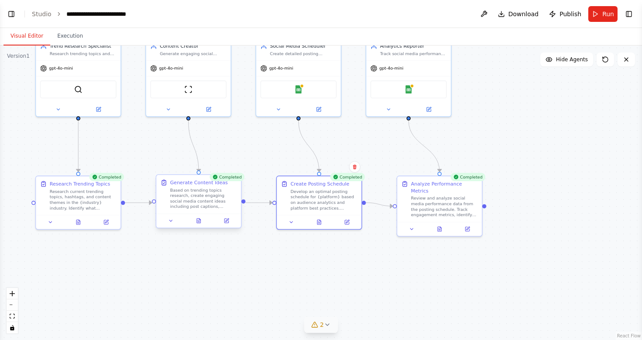
click at [216, 190] on div "Based on trending topics research, create engaging social media content ideas i…" at bounding box center [203, 198] width 67 height 22
click at [212, 193] on div "Based on trending topics research, create engaging social media content ideas i…" at bounding box center [203, 198] width 67 height 22
click at [201, 221] on icon at bounding box center [199, 221] width 6 height 6
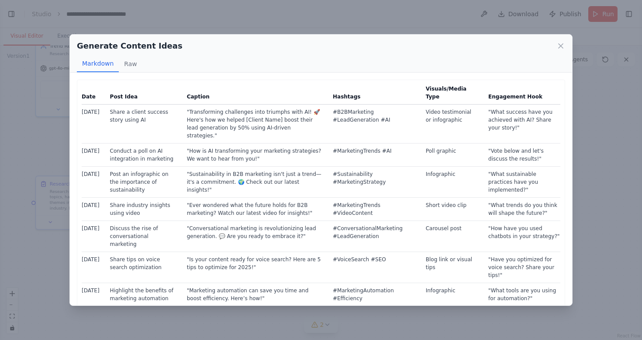
click at [42, 225] on div "Generate Content Ideas Markdown Raw Date Post Idea Caption Hashtags Visuals/Med…" at bounding box center [321, 170] width 642 height 340
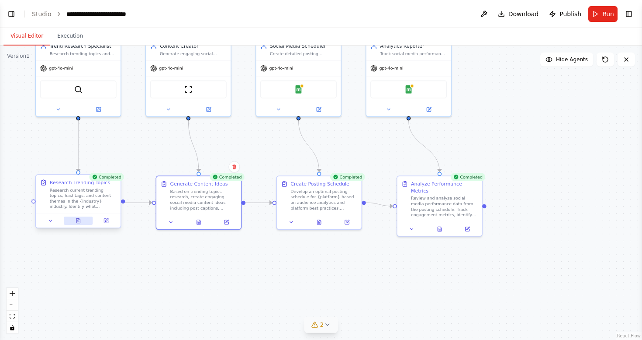
click at [76, 222] on icon at bounding box center [77, 220] width 3 height 5
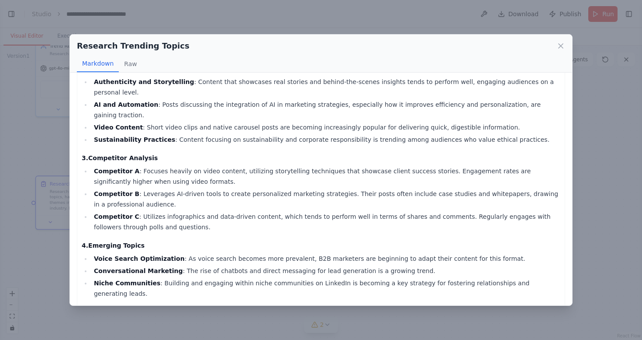
scroll to position [293, 0]
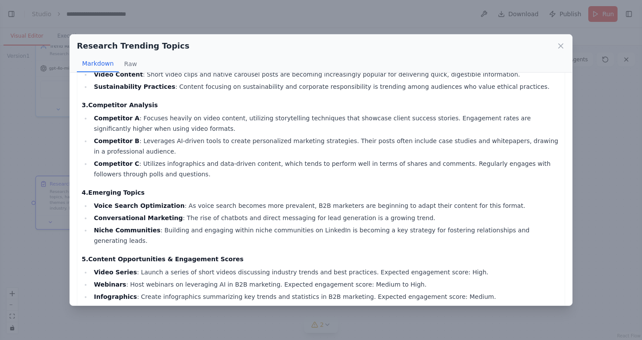
click at [336, 312] on div "Research Trending Topics Markdown Raw Comprehensive Trend Report for B2B Market…" at bounding box center [321, 170] width 642 height 340
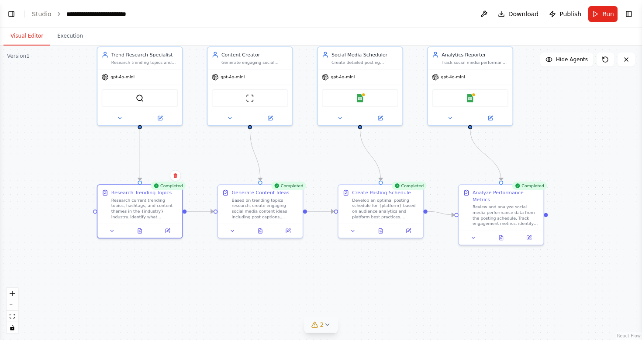
drag, startPoint x: 330, startPoint y: 267, endPoint x: 393, endPoint y: 277, distance: 63.7
click at [393, 276] on div ".deletable-edge-delete-btn { width: 20px; height: 20px; border: 0px solid #ffff…" at bounding box center [321, 192] width 642 height 294
click at [496, 213] on div "Review and analyze social media performance data from the posting schedule. Tra…" at bounding box center [507, 215] width 67 height 22
click at [507, 239] on button at bounding box center [502, 237] width 29 height 8
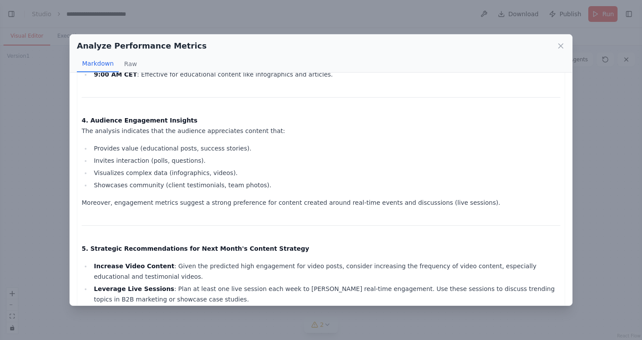
scroll to position [616, 0]
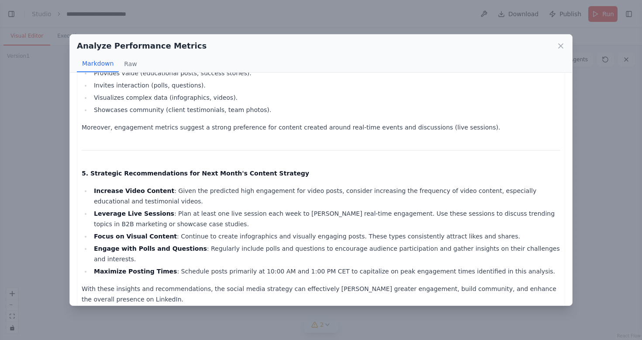
click at [20, 166] on div "Analyze Performance Metrics Markdown Raw Comprehensive Analytics Report for Soc…" at bounding box center [321, 170] width 642 height 340
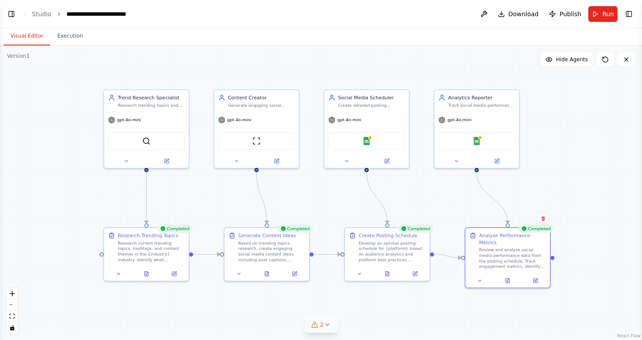
drag, startPoint x: 303, startPoint y: 155, endPoint x: 316, endPoint y: 211, distance: 57.0
click at [316, 211] on div ".deletable-edge-delete-btn { width: 20px; height: 20px; border: 0px solid #ffff…" at bounding box center [321, 192] width 642 height 294
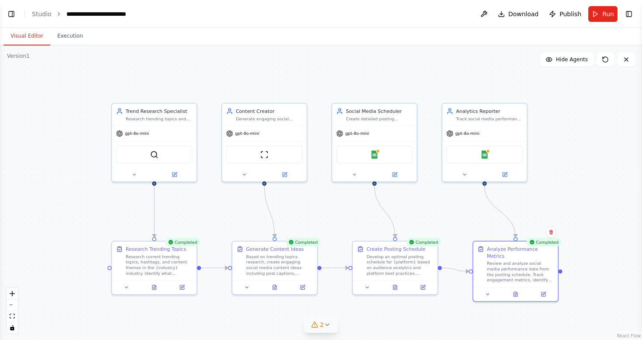
click at [31, 33] on button "Visual Editor" at bounding box center [26, 36] width 47 height 18
click at [19, 17] on header "**********" at bounding box center [321, 14] width 642 height 28
click at [13, 14] on button "Toggle Left Sidebar" at bounding box center [11, 14] width 12 height 12
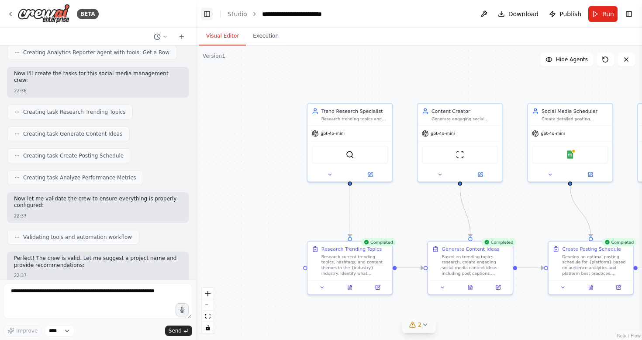
click at [205, 15] on button "Toggle Left Sidebar" at bounding box center [207, 14] width 12 height 12
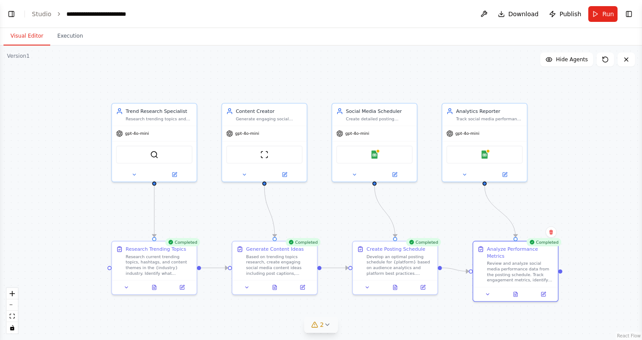
click at [246, 90] on div ".deletable-edge-delete-btn { width: 20px; height: 20px; border: 0px solid #ffff…" at bounding box center [321, 192] width 642 height 294
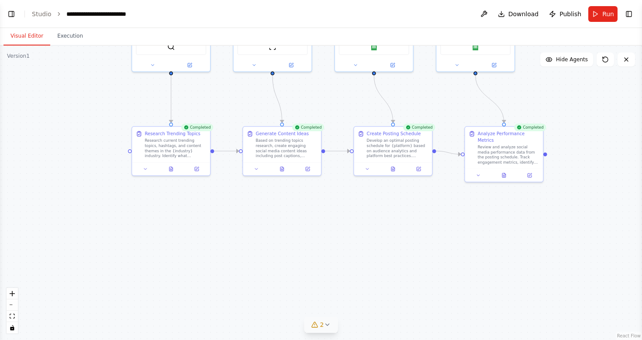
drag, startPoint x: 237, startPoint y: 216, endPoint x: 246, endPoint y: 113, distance: 104.0
click at [246, 113] on div ".deletable-edge-delete-btn { width: 20px; height: 20px; border: 0px solid #ffff…" at bounding box center [321, 192] width 642 height 294
click at [165, 145] on div "Research current trending topics, hashtags, and content themes in the {industry…" at bounding box center [176, 146] width 62 height 20
click at [128, 152] on div ".deletable-edge-delete-btn { width: 20px; height: 20px; border: 0px solid #ffff…" at bounding box center [321, 192] width 642 height 294
click at [527, 153] on div "Review and analyze social media performance data from the posting schedule. Tra…" at bounding box center [509, 152] width 62 height 20
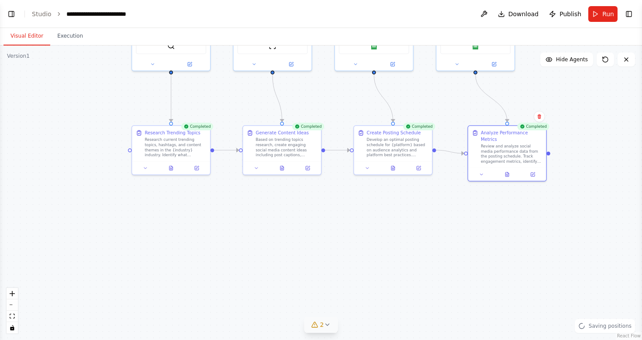
click at [549, 155] on div ".deletable-edge-delete-btn { width: 20px; height: 20px; border: 0px solid #ffff…" at bounding box center [321, 192] width 642 height 294
click at [523, 155] on div "Review and analyze social media performance data from the posting schedule. Tra…" at bounding box center [512, 152] width 62 height 20
click at [487, 174] on button at bounding box center [482, 172] width 22 height 7
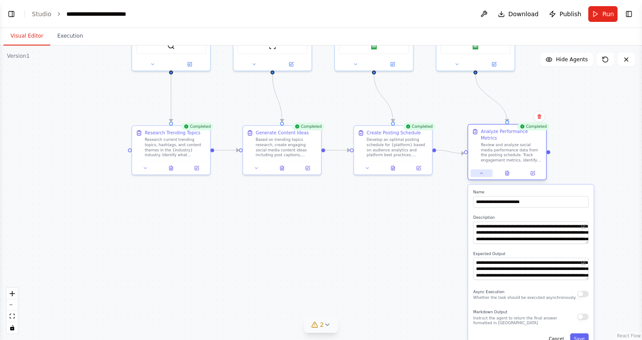
click at [487, 174] on button at bounding box center [482, 172] width 22 height 7
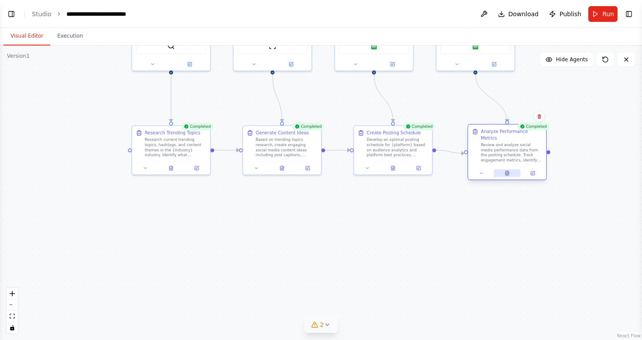
click at [509, 174] on icon at bounding box center [507, 172] width 5 height 5
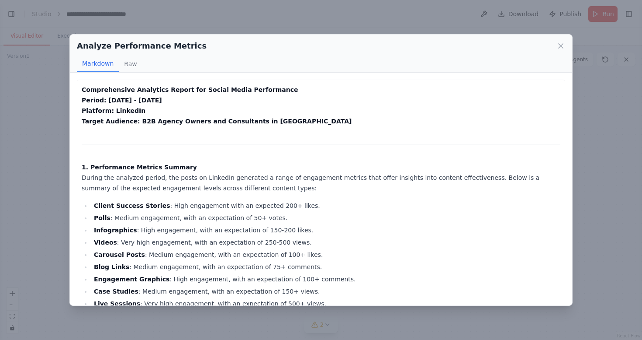
click at [588, 175] on div "Analyze Performance Metrics Markdown Raw Comprehensive Analytics Report for Soc…" at bounding box center [321, 170] width 642 height 340
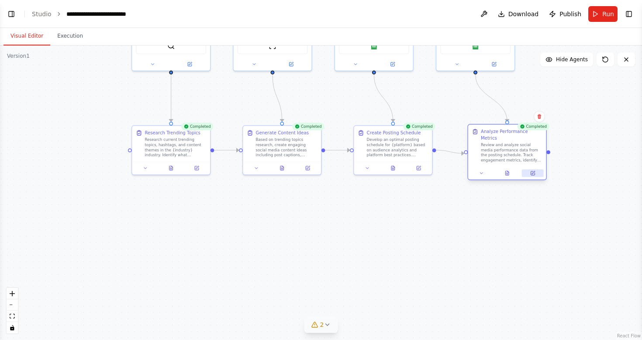
click at [534, 174] on icon at bounding box center [533, 173] width 4 height 4
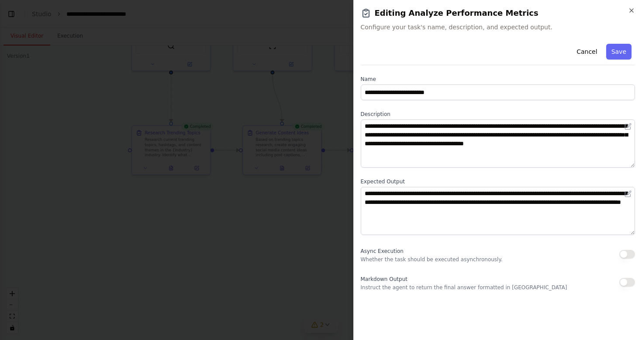
click at [635, 12] on div "**********" at bounding box center [498, 170] width 289 height 340
click at [633, 10] on icon "button" at bounding box center [631, 10] width 7 height 7
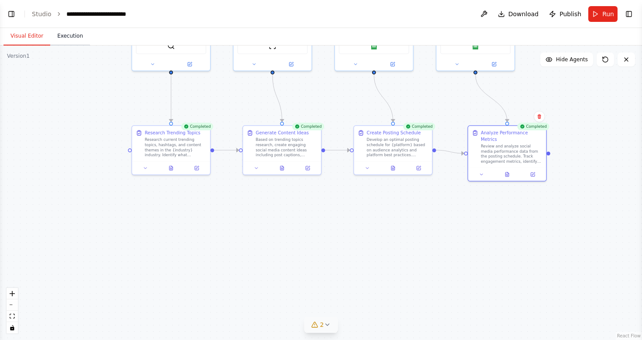
click at [75, 33] on button "Execution" at bounding box center [70, 36] width 40 height 18
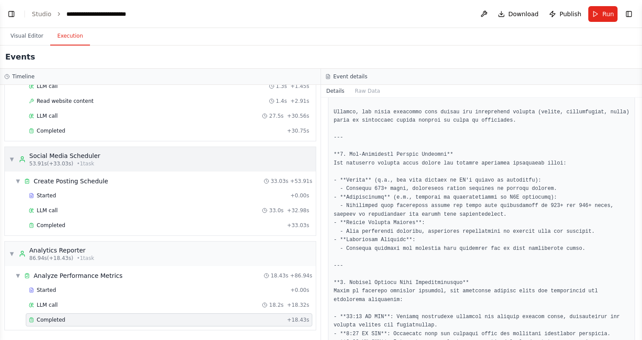
scroll to position [0, 0]
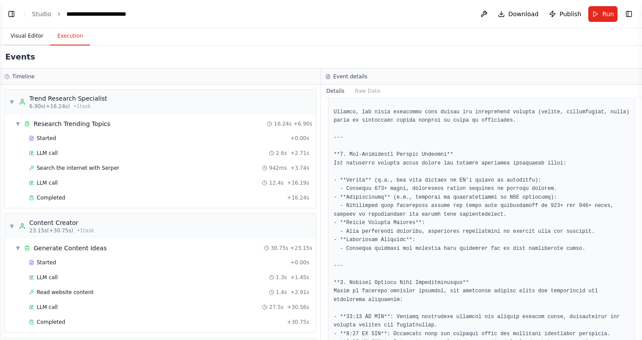
click at [34, 35] on button "Visual Editor" at bounding box center [26, 36] width 47 height 18
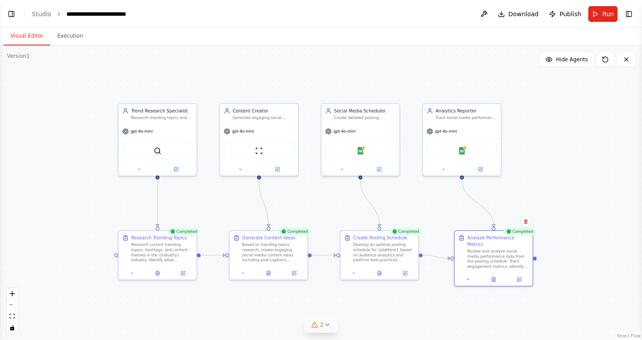
drag, startPoint x: 93, startPoint y: 91, endPoint x: 83, endPoint y: 189, distance: 98.3
click at [83, 189] on div ".deletable-edge-delete-btn { width: 20px; height: 20px; border: 0px solid #ffff…" at bounding box center [321, 192] width 642 height 294
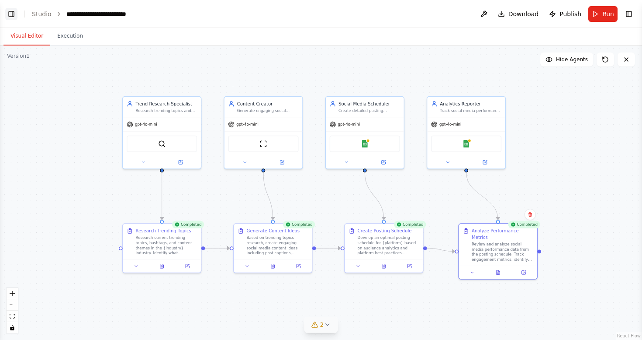
click at [7, 17] on button "Toggle Left Sidebar" at bounding box center [11, 14] width 12 height 12
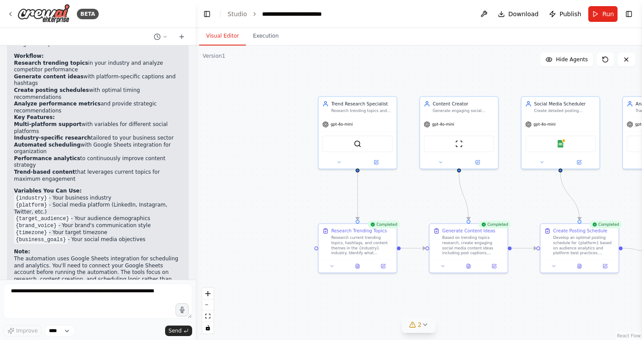
scroll to position [1090, 0]
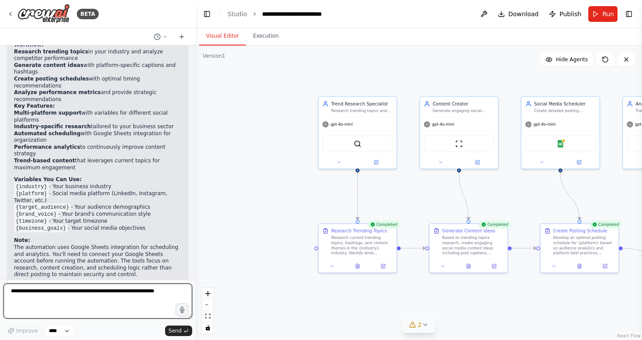
click at [139, 293] on textarea at bounding box center [97, 300] width 189 height 35
click at [142, 218] on li "{timezone} - Your target timezone" at bounding box center [98, 221] width 168 height 7
click at [164, 36] on icon at bounding box center [165, 36] width 3 height 1
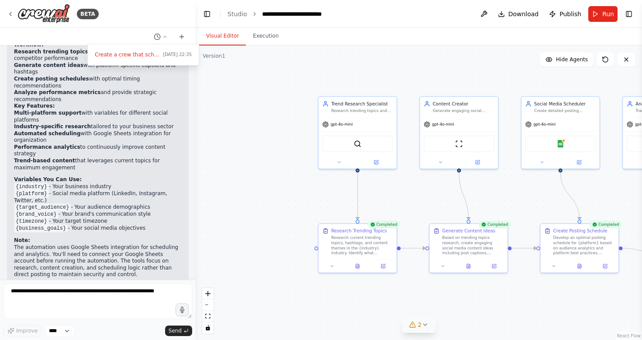
click at [157, 87] on div at bounding box center [98, 170] width 196 height 340
click at [489, 12] on button at bounding box center [484, 14] width 14 height 16
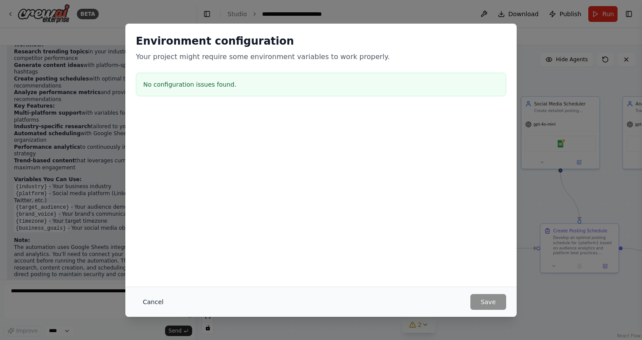
click at [158, 300] on button "Cancel" at bounding box center [153, 302] width 35 height 16
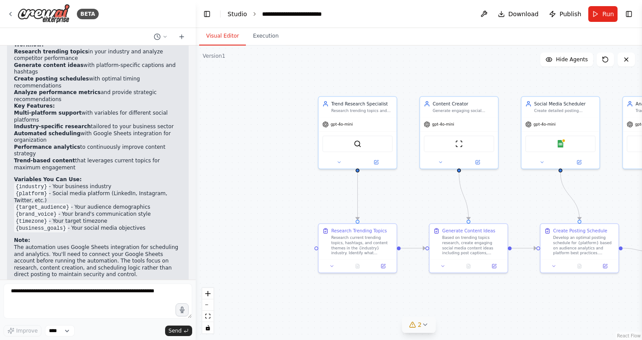
click at [239, 16] on link "Studio" at bounding box center [238, 13] width 20 height 7
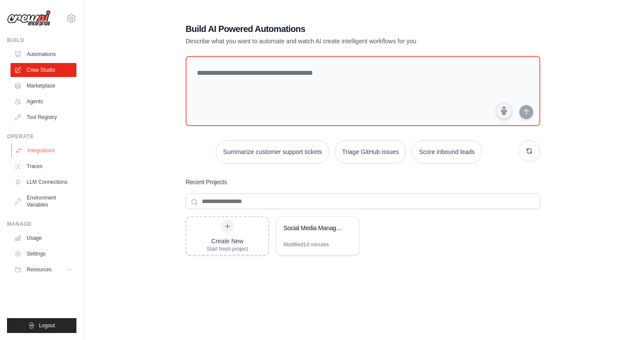
click at [45, 151] on link "Integrations" at bounding box center [44, 150] width 66 height 14
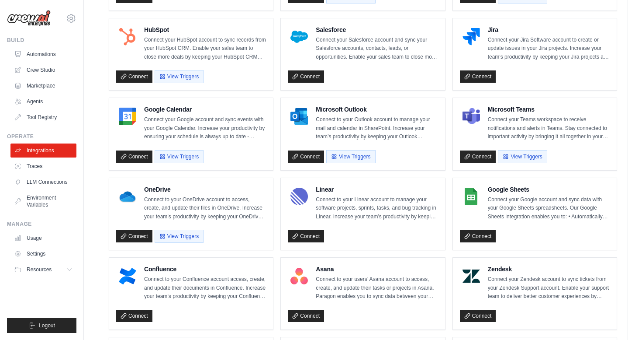
scroll to position [350, 0]
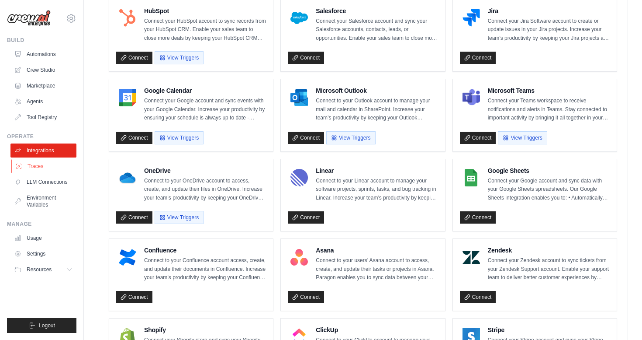
click at [34, 165] on link "Traces" at bounding box center [44, 166] width 66 height 14
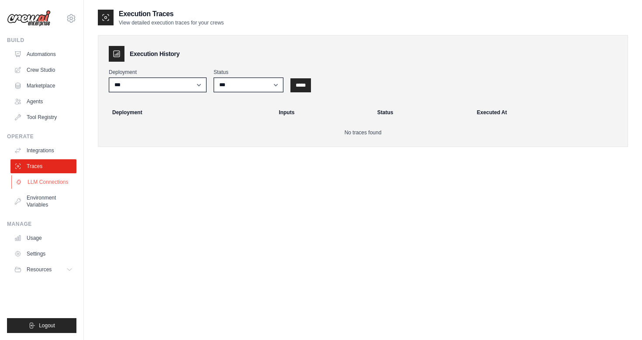
click at [53, 187] on link "LLM Connections" at bounding box center [44, 182] width 66 height 14
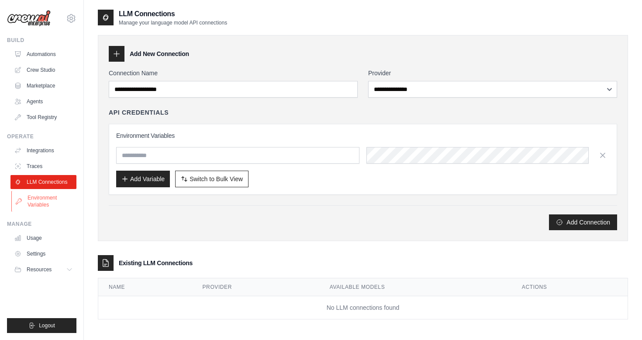
click at [39, 202] on link "Environment Variables" at bounding box center [44, 201] width 66 height 21
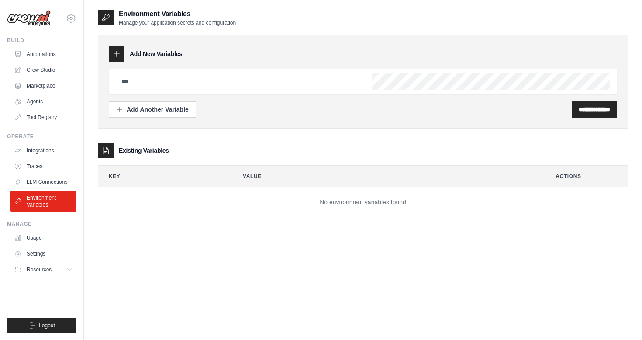
scroll to position [17, 0]
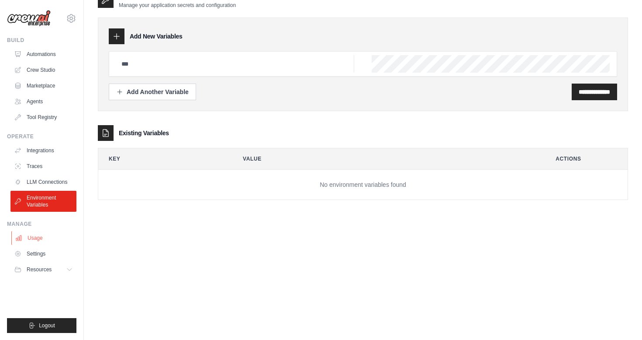
click at [42, 239] on link "Usage" at bounding box center [44, 238] width 66 height 14
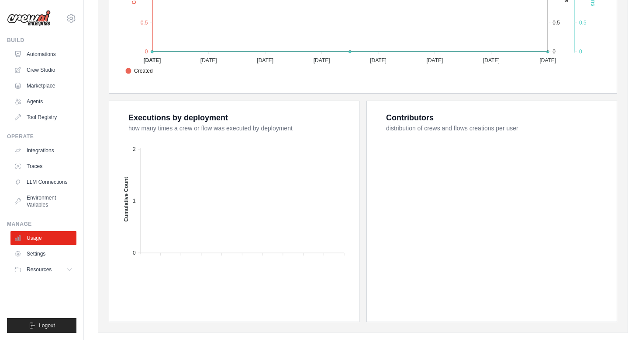
scroll to position [294, 0]
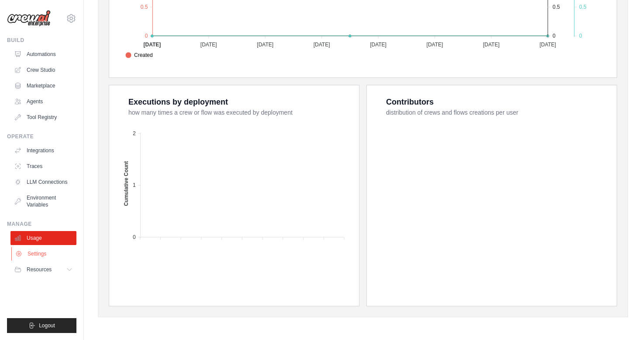
click at [31, 254] on link "Settings" at bounding box center [44, 253] width 66 height 14
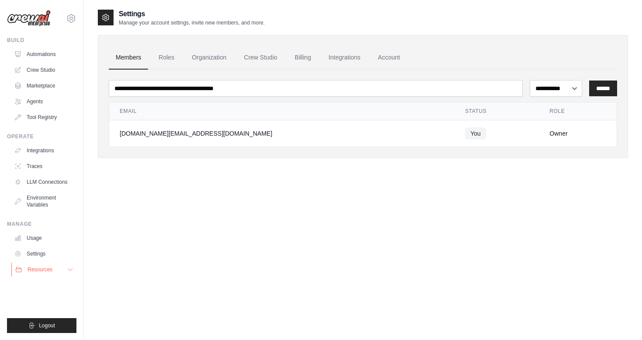
click at [43, 268] on span "Resources" at bounding box center [40, 269] width 25 height 7
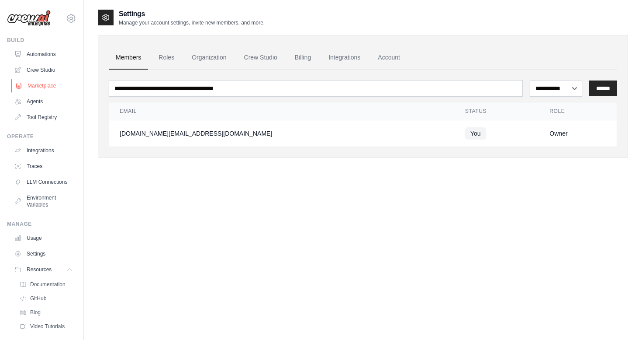
click at [42, 85] on link "Marketplace" at bounding box center [44, 86] width 66 height 14
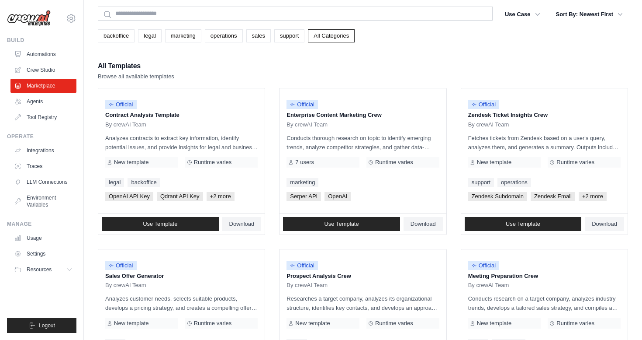
scroll to position [45, 0]
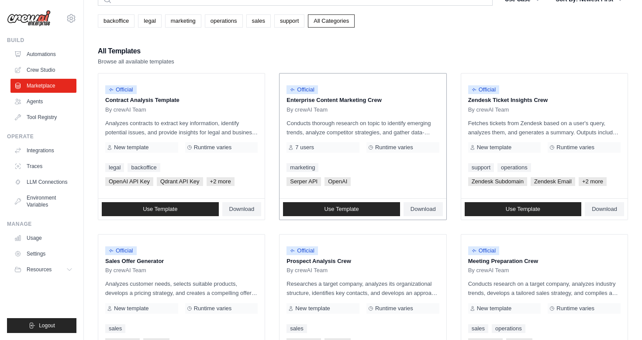
click at [326, 103] on p "Enterprise Content Marketing Crew" at bounding box center [363, 100] width 153 height 9
click at [369, 211] on link "Use Template" at bounding box center [341, 209] width 117 height 14
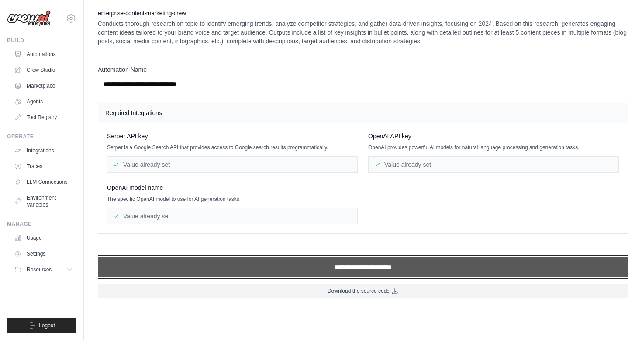
click at [372, 266] on input "**********" at bounding box center [363, 267] width 531 height 20
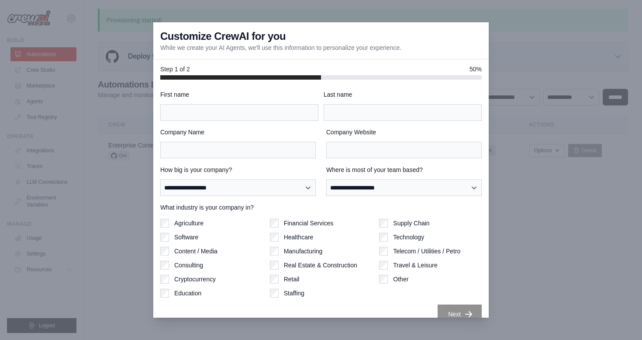
scroll to position [13, 0]
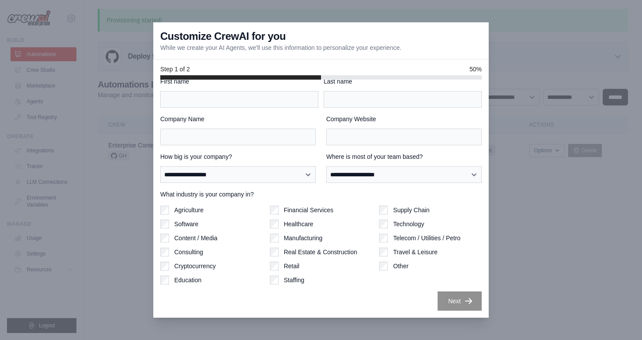
click at [159, 126] on div "**********" at bounding box center [321, 199] width 336 height 238
click at [107, 125] on div at bounding box center [321, 170] width 642 height 340
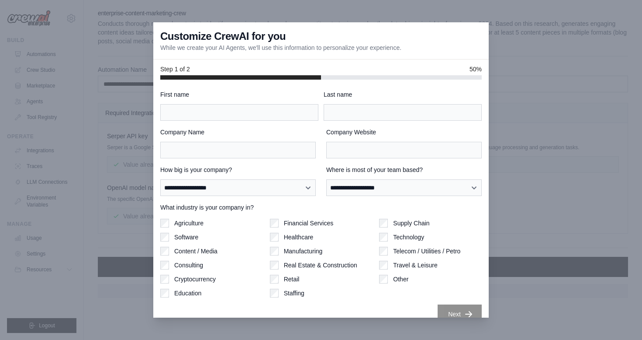
click at [88, 57] on div at bounding box center [321, 170] width 642 height 340
click at [61, 26] on div at bounding box center [321, 170] width 642 height 340
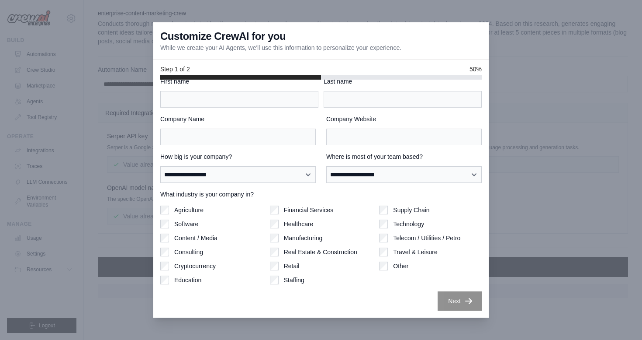
click at [309, 235] on label "Manufacturing" at bounding box center [303, 237] width 39 height 9
click at [300, 236] on label "Manufacturing" at bounding box center [303, 237] width 39 height 9
click at [189, 223] on label "Software" at bounding box center [186, 223] width 24 height 9
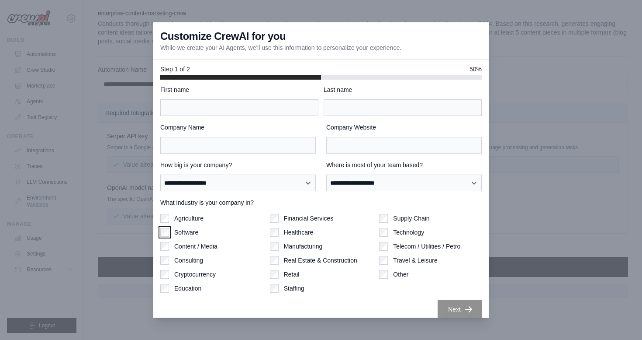
scroll to position [0, 0]
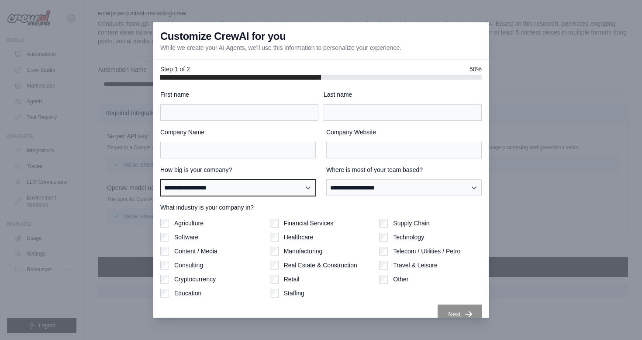
click at [282, 187] on select "**********" at bounding box center [238, 187] width 156 height 17
click at [160, 179] on select "**********" at bounding box center [238, 187] width 156 height 17
click at [294, 189] on select "**********" at bounding box center [238, 187] width 156 height 17
select select "**********"
click at [160, 179] on select "**********" at bounding box center [238, 187] width 156 height 17
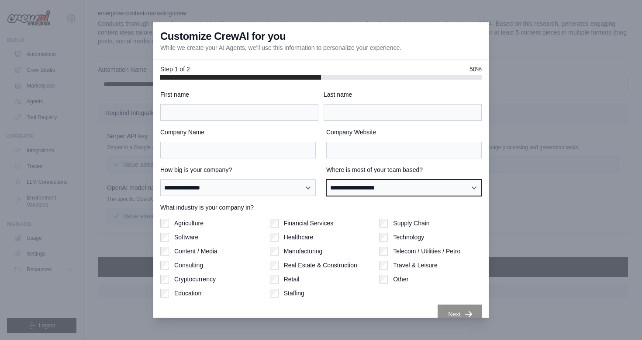
click at [375, 189] on select "**********" at bounding box center [404, 187] width 156 height 17
select select "******"
click at [326, 179] on select "**********" at bounding box center [404, 187] width 156 height 17
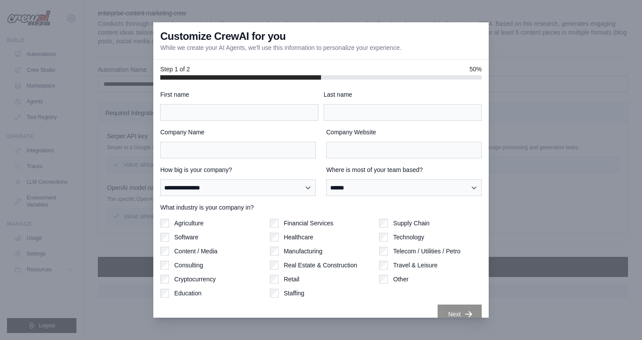
click at [248, 125] on div "**********" at bounding box center [321, 206] width 322 height 233
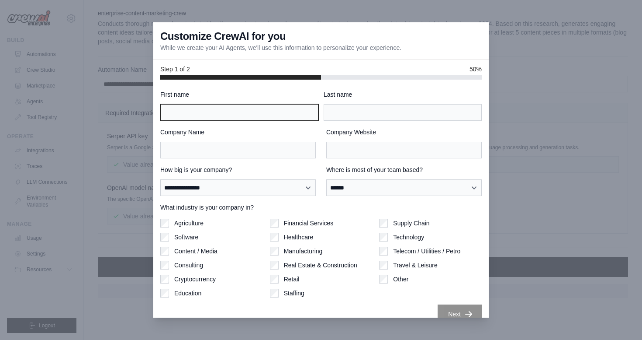
click at [248, 117] on input "First name" at bounding box center [239, 112] width 158 height 17
type input "****"
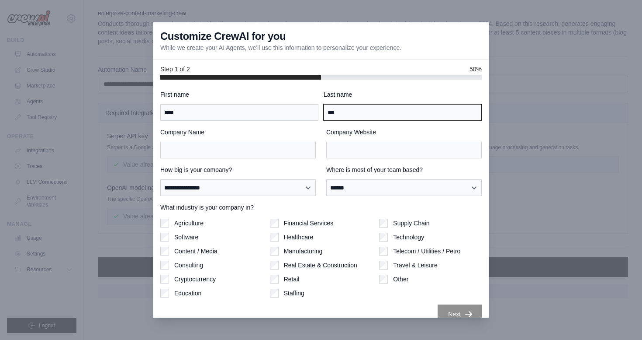
type input "***"
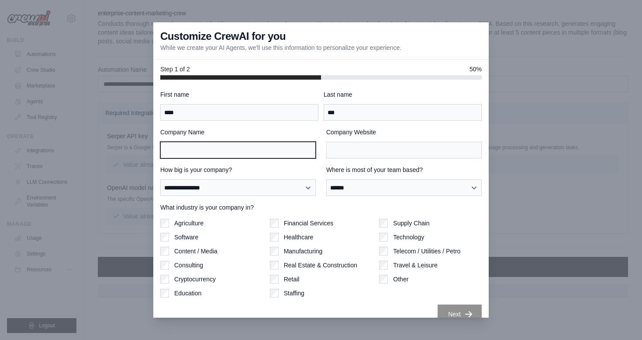
click at [217, 148] on input "Company Name" at bounding box center [238, 150] width 156 height 17
type input "******"
type input "***"
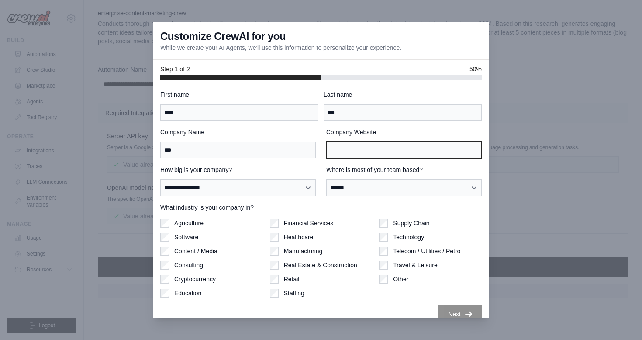
paste input "**********"
type input "**********"
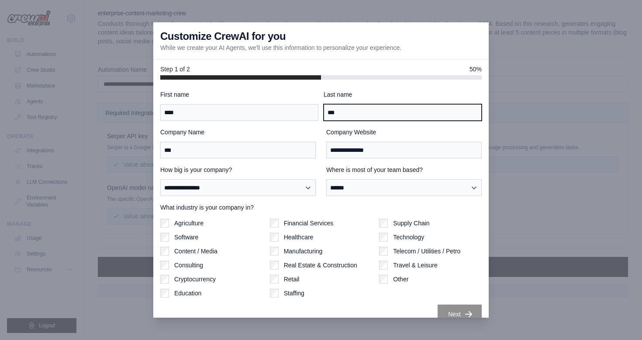
click at [347, 110] on input "***" at bounding box center [403, 112] width 158 height 17
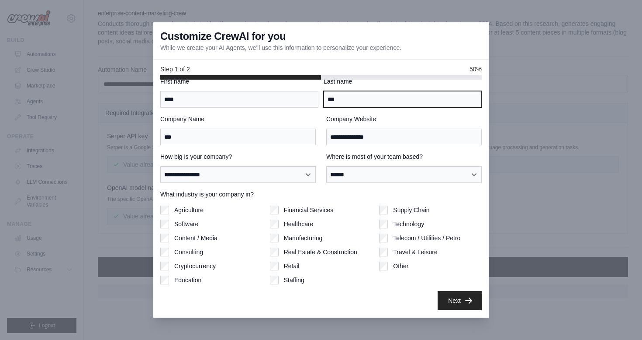
type input "***"
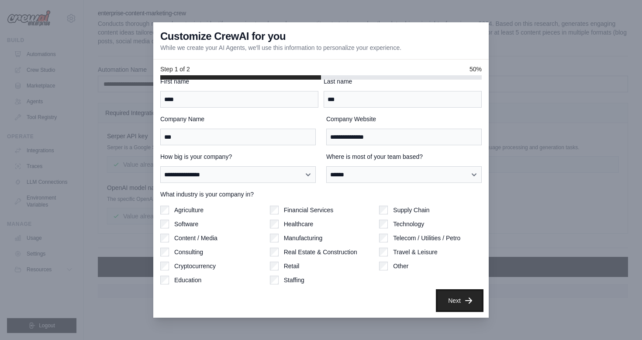
click at [456, 302] on button "Next" at bounding box center [460, 300] width 44 height 19
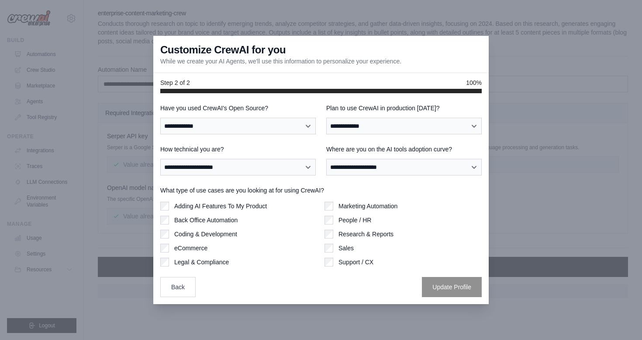
scroll to position [0, 0]
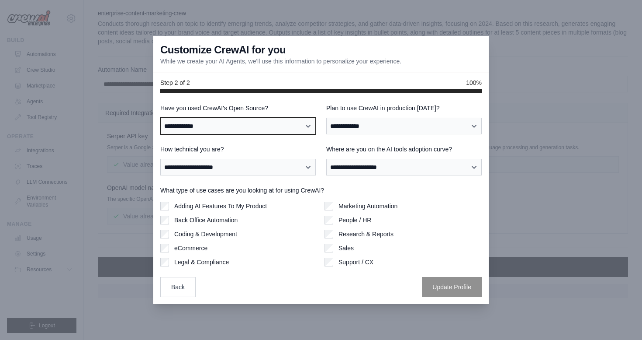
click at [289, 128] on select "**********" at bounding box center [238, 126] width 156 height 17
select select "**"
click at [160, 118] on select "**********" at bounding box center [238, 126] width 156 height 17
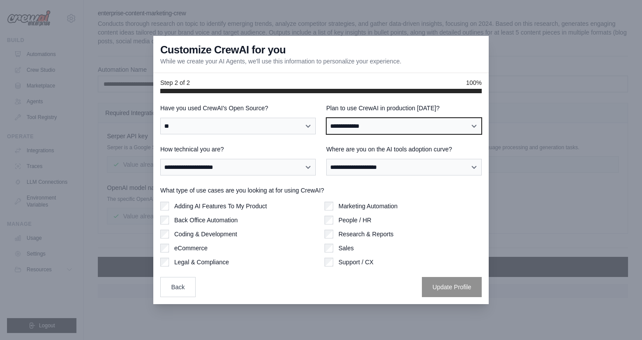
click at [361, 126] on select "**********" at bounding box center [404, 126] width 156 height 17
select select "****"
click at [326, 118] on select "**********" at bounding box center [404, 126] width 156 height 17
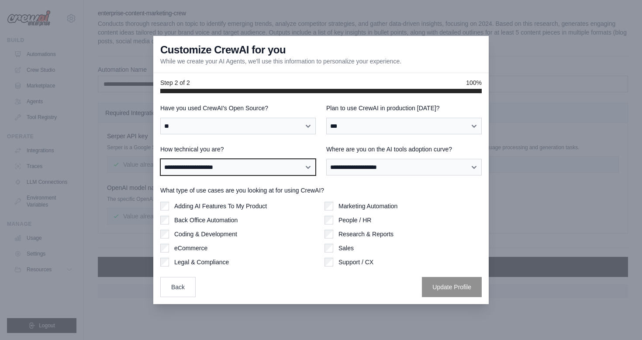
click at [287, 165] on select "**********" at bounding box center [238, 167] width 156 height 17
select select "**********"
click at [160, 159] on select "**********" at bounding box center [238, 167] width 156 height 17
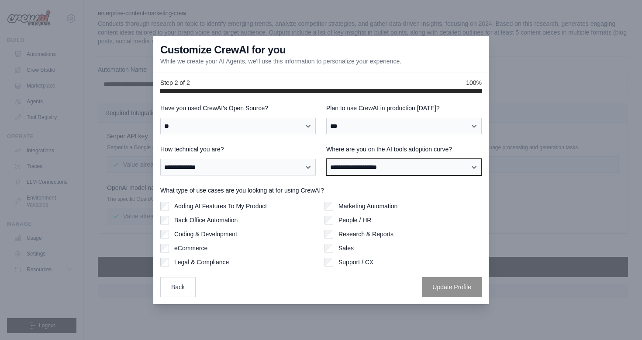
click at [357, 170] on select "**********" at bounding box center [404, 167] width 156 height 17
select select "**********"
click at [326, 159] on select "**********" at bounding box center [404, 167] width 156 height 17
click at [356, 208] on label "Marketing Automation" at bounding box center [368, 205] width 59 height 9
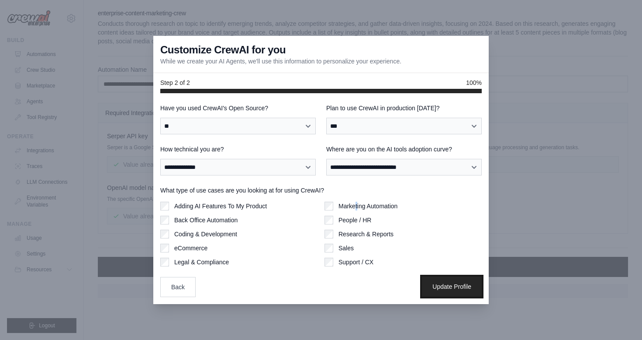
click at [446, 284] on button "Update Profile" at bounding box center [452, 286] width 60 height 20
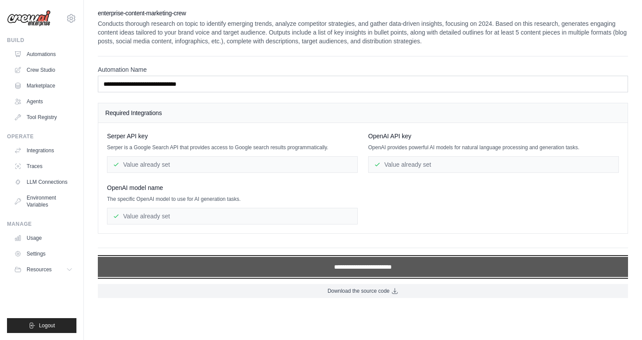
click at [359, 264] on input "**********" at bounding box center [363, 267] width 531 height 20
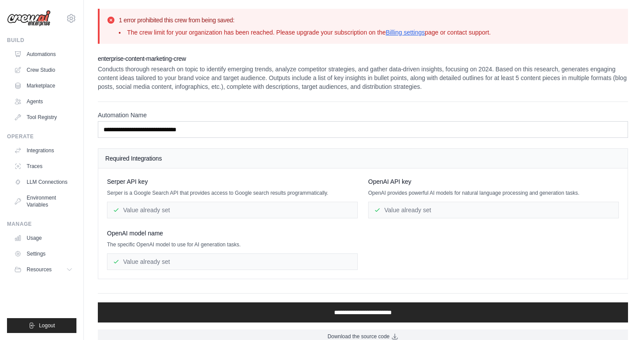
scroll to position [12, 0]
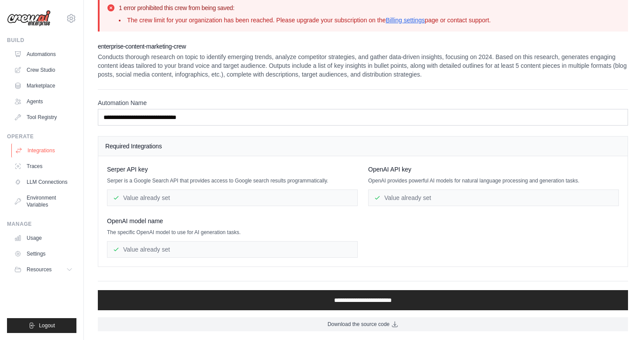
click at [42, 148] on link "Integrations" at bounding box center [44, 150] width 66 height 14
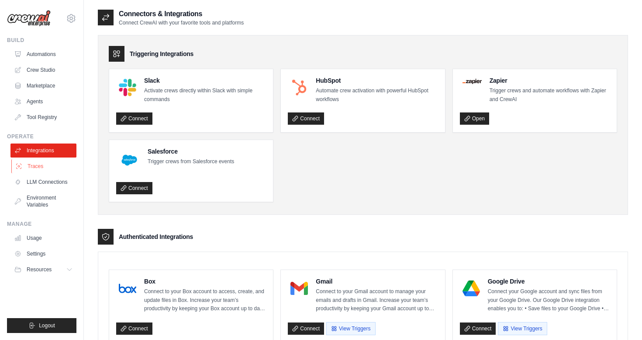
click at [42, 168] on link "Traces" at bounding box center [44, 166] width 66 height 14
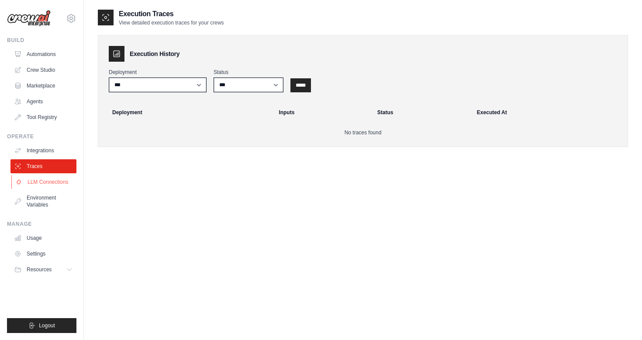
click at [47, 178] on link "LLM Connections" at bounding box center [44, 182] width 66 height 14
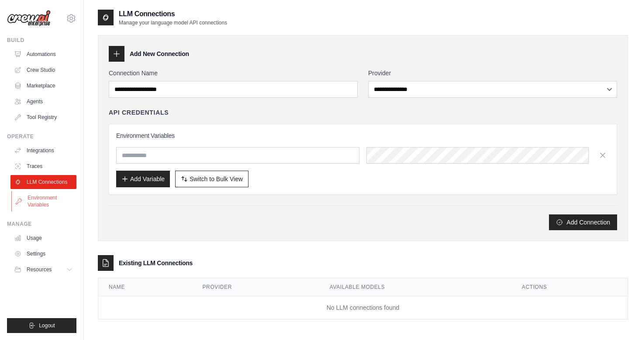
click at [45, 201] on link "Environment Variables" at bounding box center [44, 201] width 66 height 21
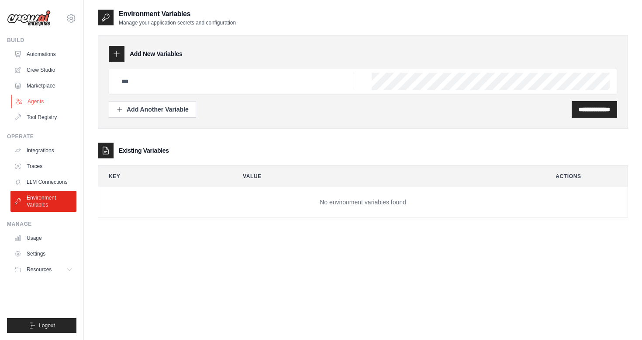
click at [45, 97] on link "Agents" at bounding box center [44, 101] width 66 height 14
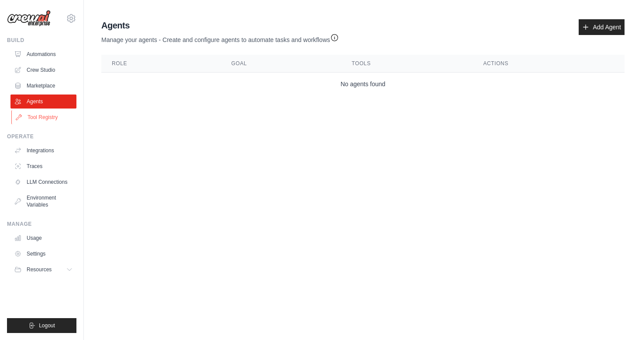
click at [36, 117] on link "Tool Registry" at bounding box center [44, 117] width 66 height 14
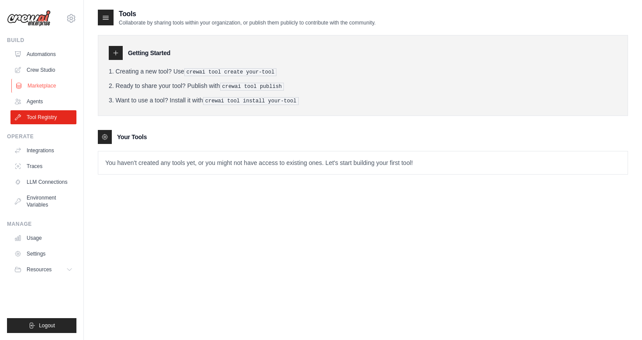
click at [45, 88] on link "Marketplace" at bounding box center [44, 86] width 66 height 14
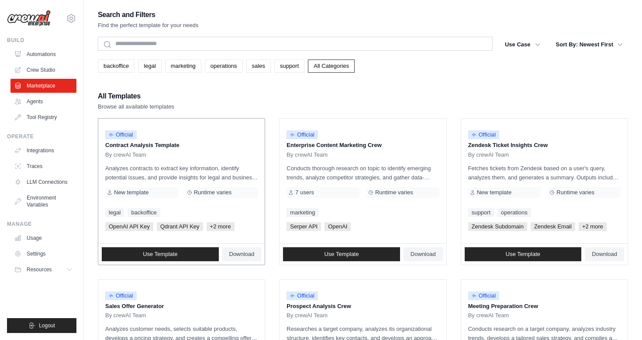
drag, startPoint x: 99, startPoint y: 97, endPoint x: 166, endPoint y: 118, distance: 70.8
click at [166, 118] on div "Official Contract Analysis Template By crewAI Team Analyzes contracts to extrac…" at bounding box center [181, 180] width 166 height 125
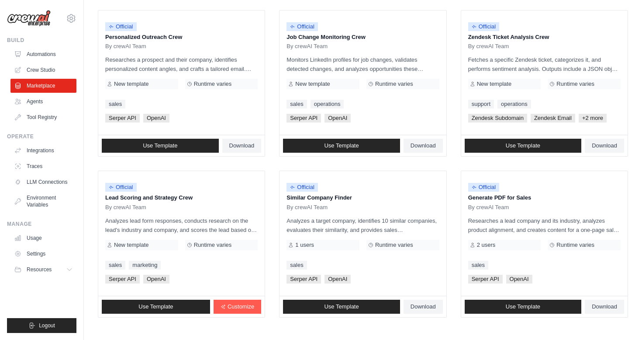
scroll to position [470, 0]
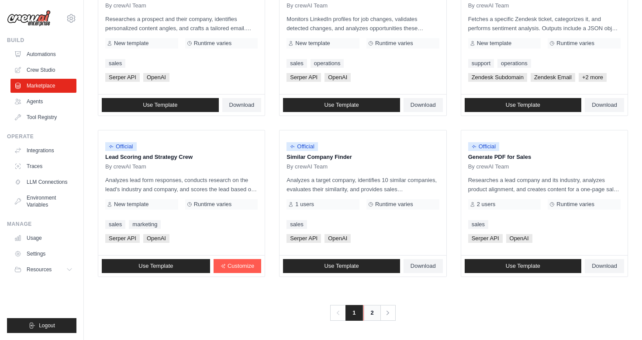
click at [371, 312] on link "2" at bounding box center [372, 313] width 17 height 16
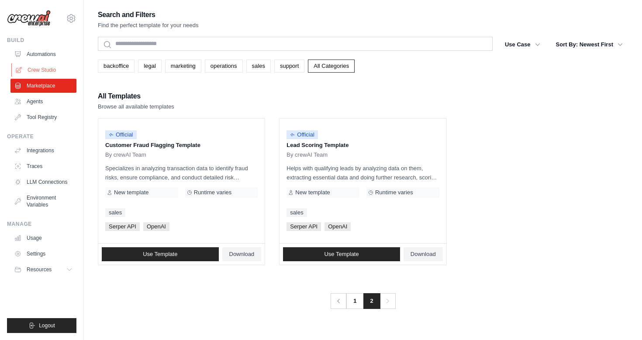
click at [35, 69] on link "Crew Studio" at bounding box center [44, 70] width 66 height 14
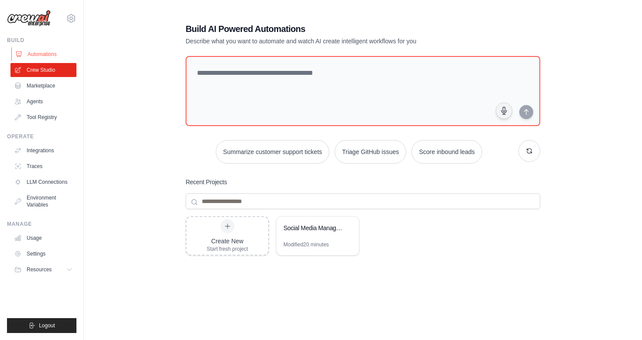
click at [32, 54] on link "Automations" at bounding box center [44, 54] width 66 height 14
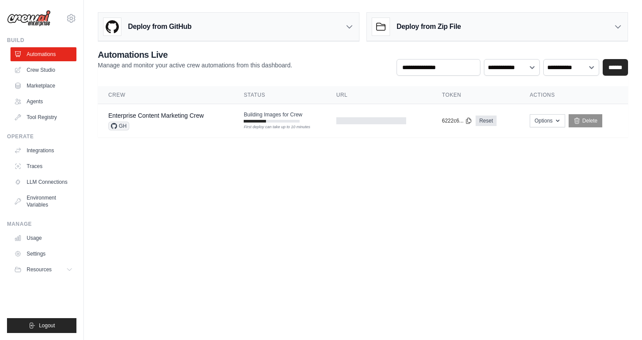
click at [45, 78] on ul "Automations Crew Studio Marketplace Agents Tool Registry" at bounding box center [43, 85] width 66 height 77
click at [45, 72] on link "Crew Studio" at bounding box center [44, 70] width 66 height 14
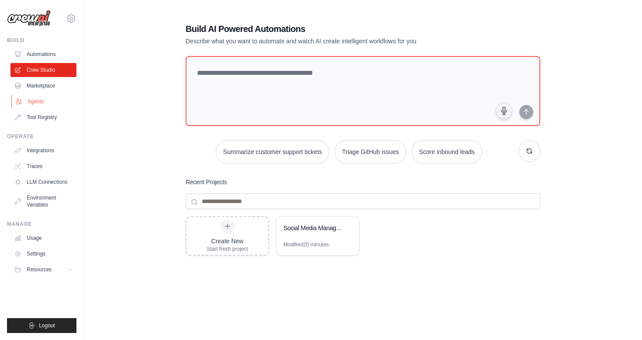
click at [49, 105] on link "Agents" at bounding box center [44, 101] width 66 height 14
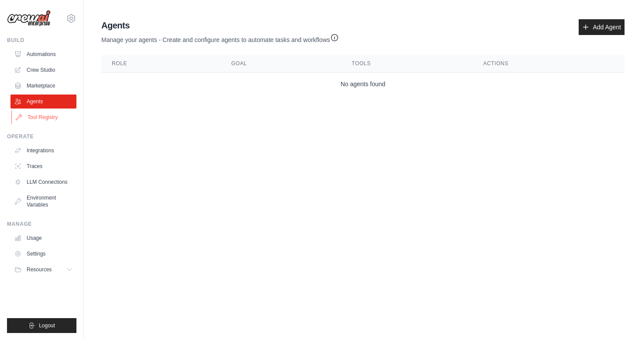
click at [45, 118] on link "Tool Registry" at bounding box center [44, 117] width 66 height 14
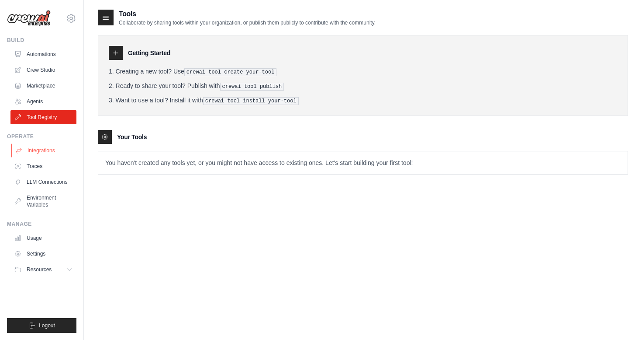
click at [41, 143] on link "Integrations" at bounding box center [44, 150] width 66 height 14
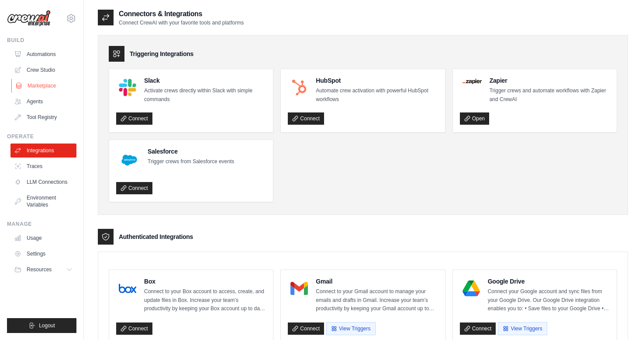
click at [47, 88] on link "Marketplace" at bounding box center [44, 86] width 66 height 14
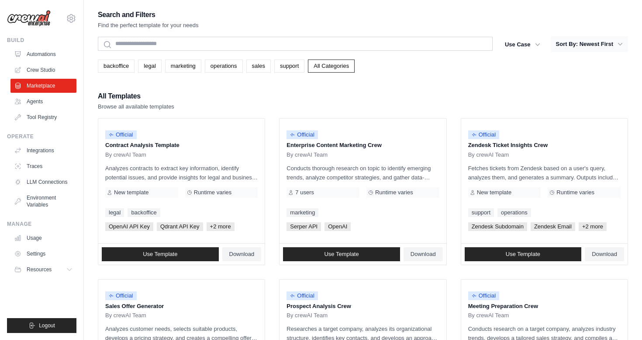
click at [581, 45] on button "Sort By: Newest First" at bounding box center [589, 44] width 77 height 16
click at [607, 50] on button "Sort By: Newest First" at bounding box center [589, 44] width 77 height 16
click at [607, 45] on button "Sort By: Newest First" at bounding box center [589, 44] width 77 height 16
click at [535, 44] on icon "button" at bounding box center [538, 44] width 9 height 9
click at [291, 66] on link "support" at bounding box center [289, 65] width 30 height 13
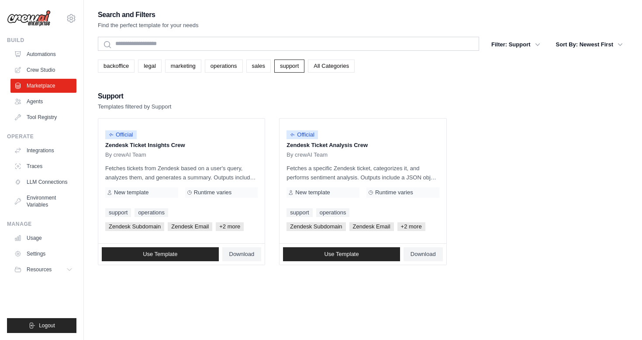
click at [334, 68] on link "All Categories" at bounding box center [331, 65] width 47 height 13
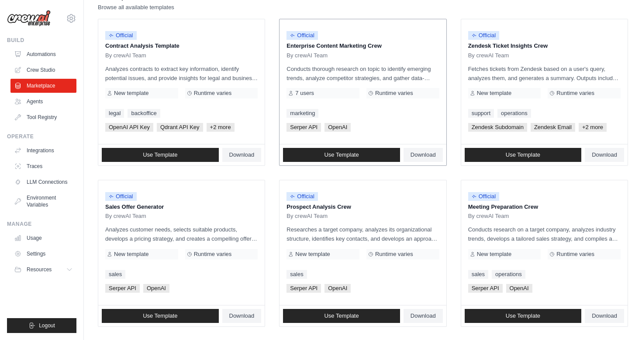
scroll to position [97, 0]
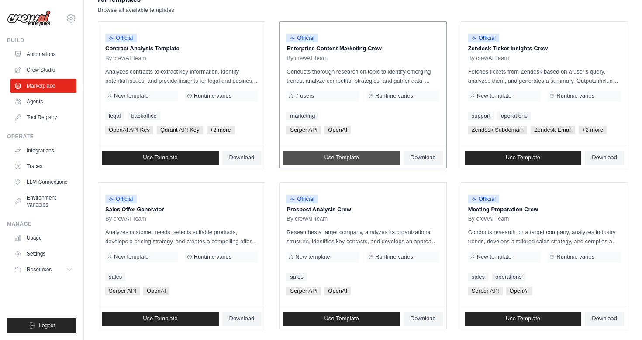
click at [375, 159] on link "Use Template" at bounding box center [341, 157] width 117 height 14
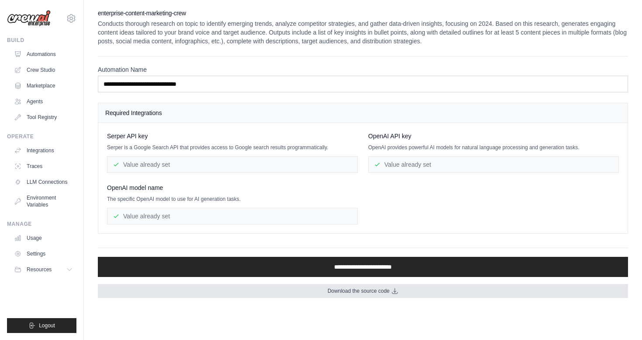
click at [374, 294] on span "Download the source code" at bounding box center [359, 290] width 62 height 7
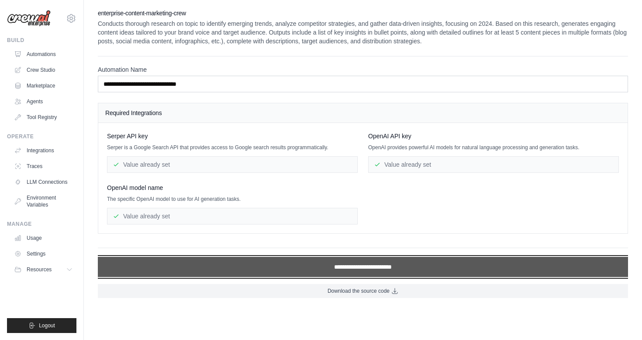
click at [374, 262] on input "**********" at bounding box center [363, 267] width 531 height 20
